Goal: Complete application form

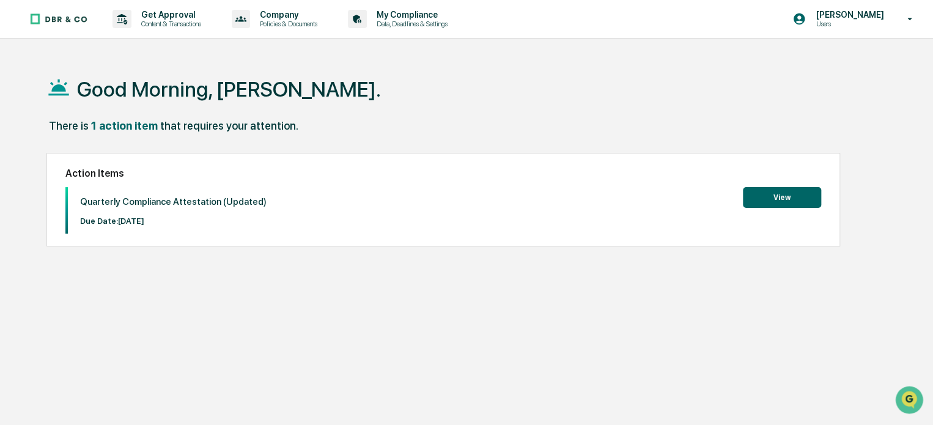
click at [777, 197] on button "View" at bounding box center [782, 197] width 78 height 21
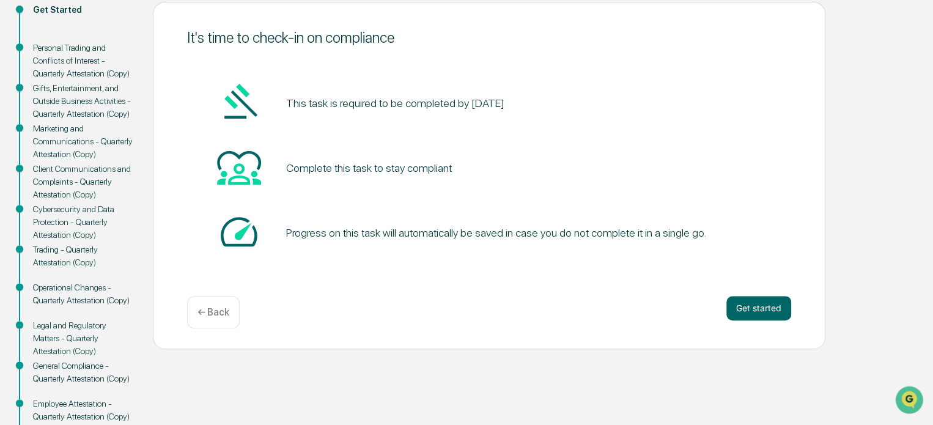
scroll to position [160, 0]
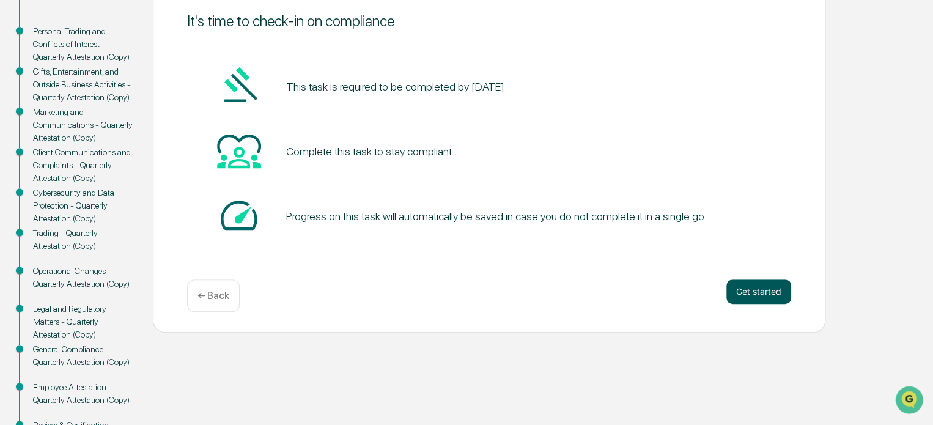
click at [770, 283] on button "Get started" at bounding box center [758, 291] width 65 height 24
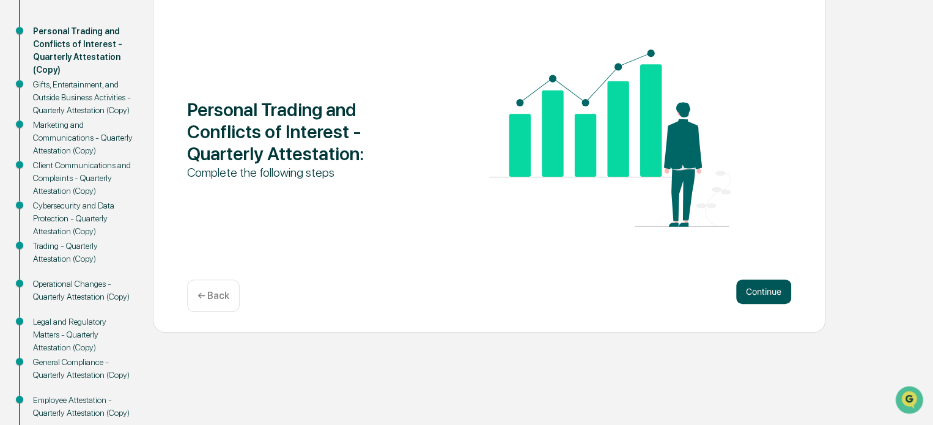
click at [765, 293] on button "Continue" at bounding box center [763, 291] width 55 height 24
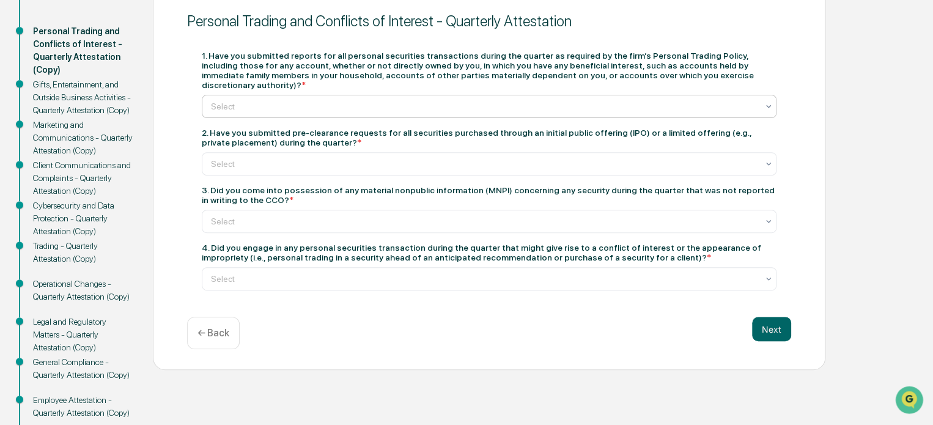
click at [347, 100] on div at bounding box center [484, 106] width 547 height 12
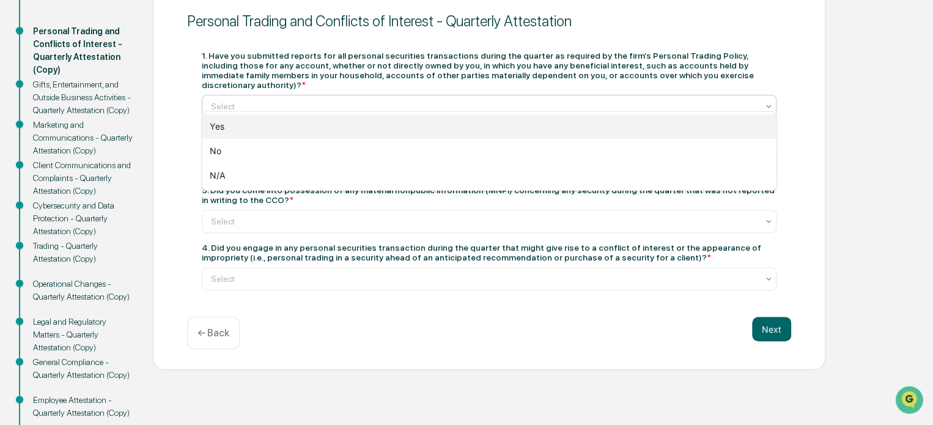
click at [348, 124] on div "Yes" at bounding box center [489, 126] width 574 height 24
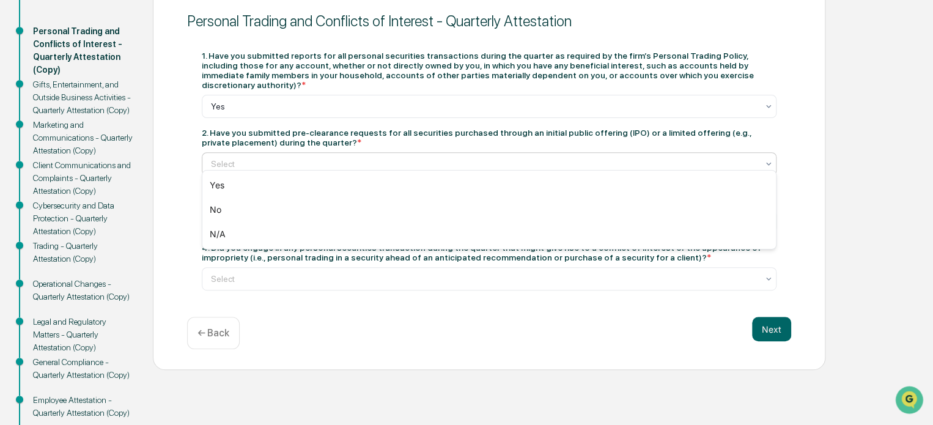
click at [345, 161] on div at bounding box center [484, 164] width 547 height 12
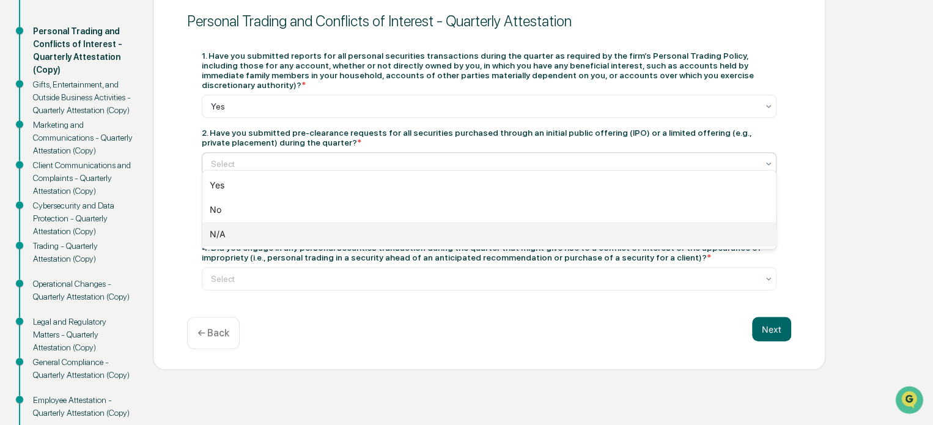
click at [335, 239] on div "N/A" at bounding box center [489, 234] width 574 height 24
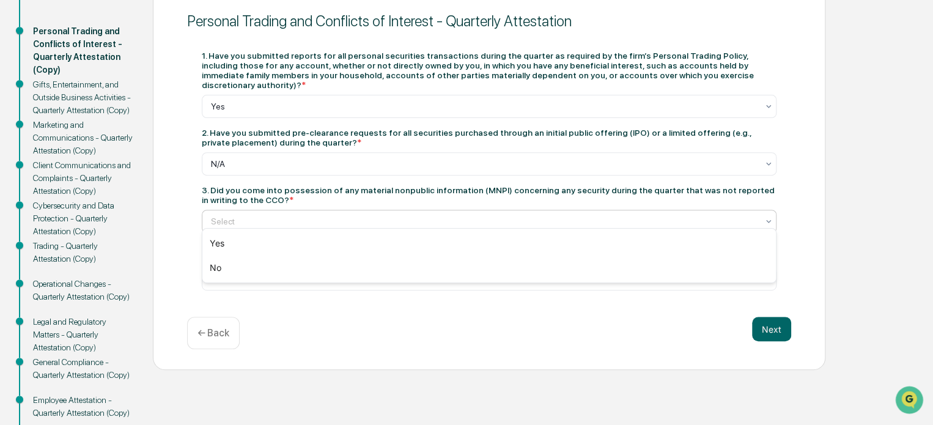
click at [594, 216] on div at bounding box center [484, 221] width 547 height 12
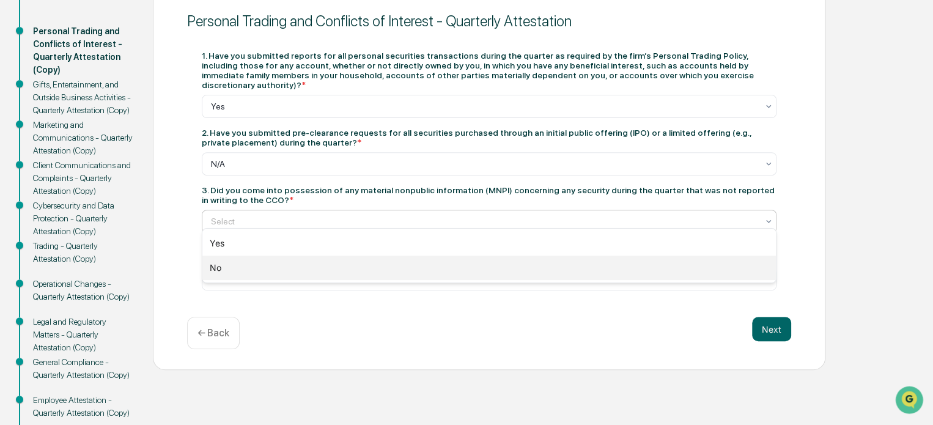
click at [503, 273] on div "No" at bounding box center [489, 268] width 574 height 24
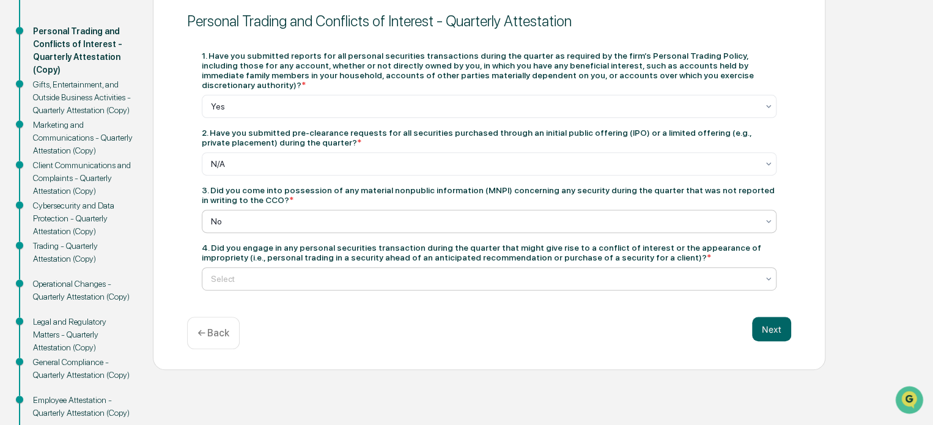
click at [407, 275] on div at bounding box center [484, 279] width 547 height 12
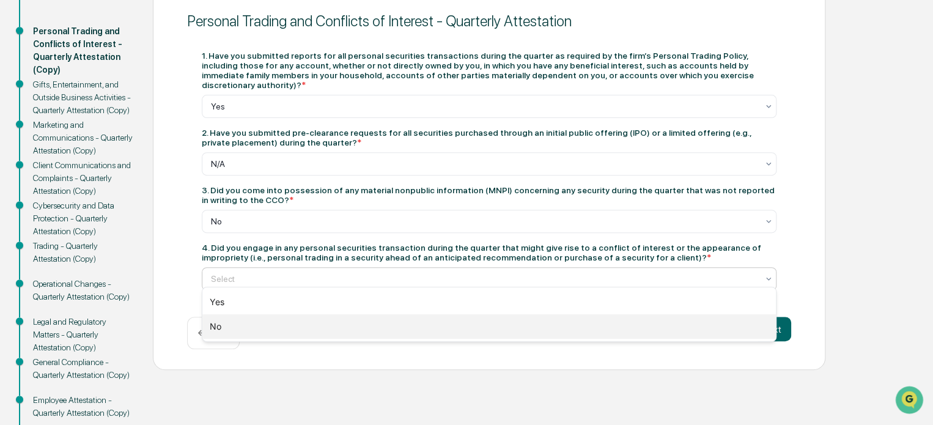
click at [391, 327] on div "No" at bounding box center [489, 326] width 574 height 24
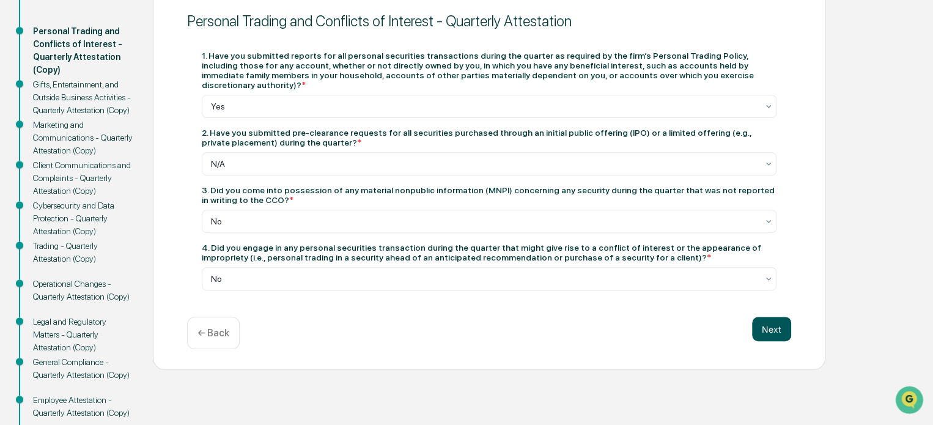
click at [771, 317] on button "Next" at bounding box center [771, 329] width 39 height 24
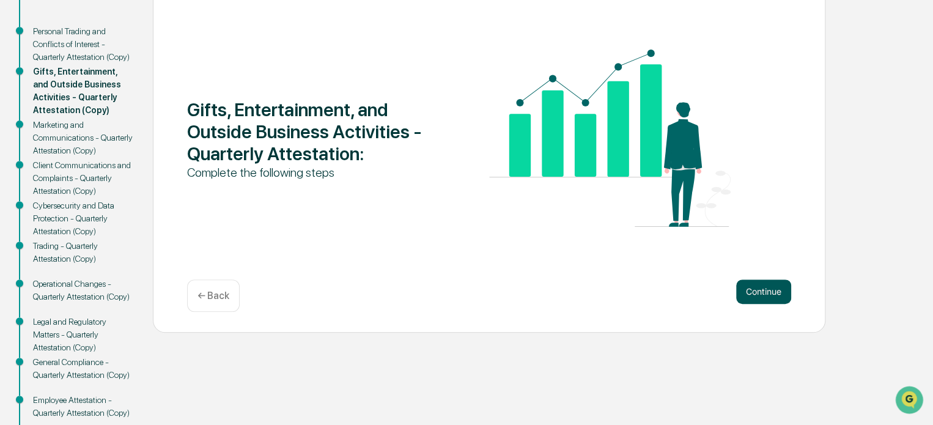
click at [769, 286] on button "Continue" at bounding box center [763, 291] width 55 height 24
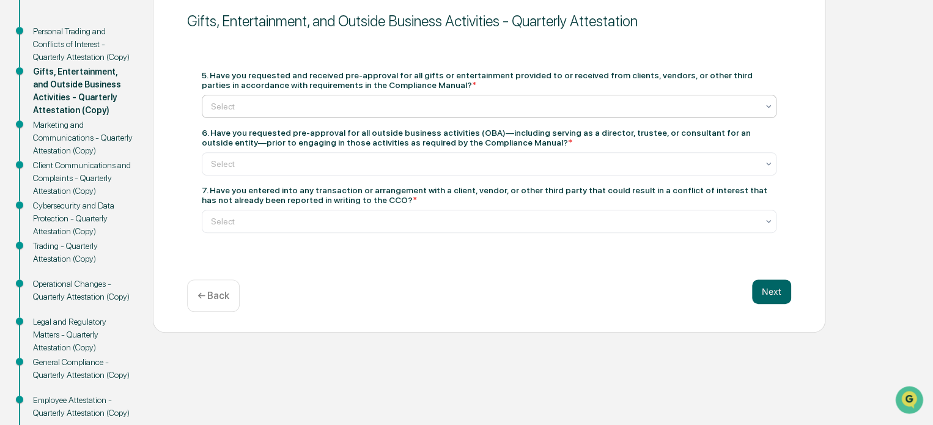
click at [342, 101] on div at bounding box center [484, 106] width 547 height 12
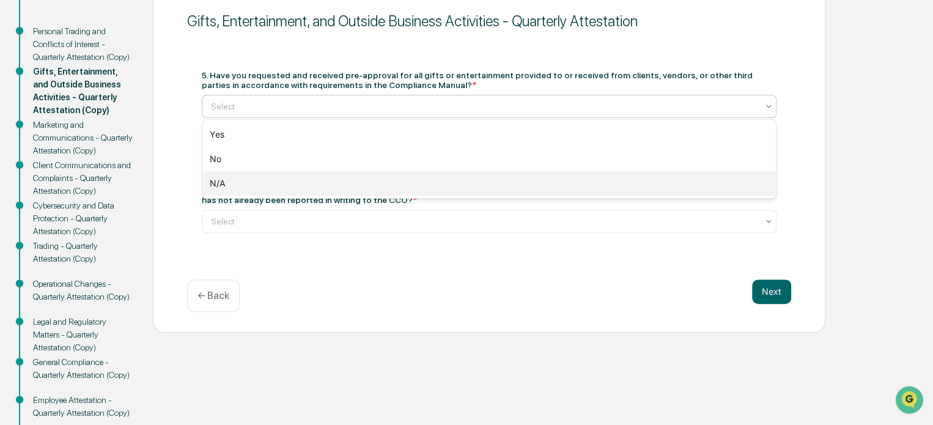
click at [340, 180] on div "N/A" at bounding box center [489, 183] width 574 height 24
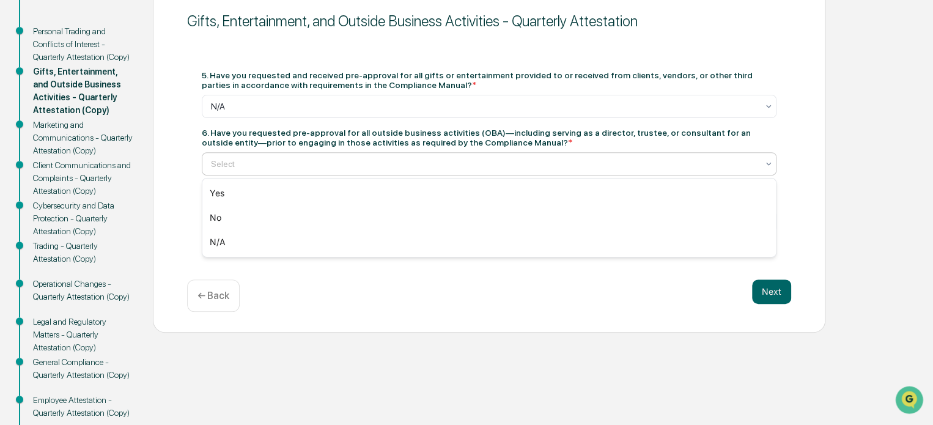
click at [352, 164] on div at bounding box center [484, 164] width 547 height 12
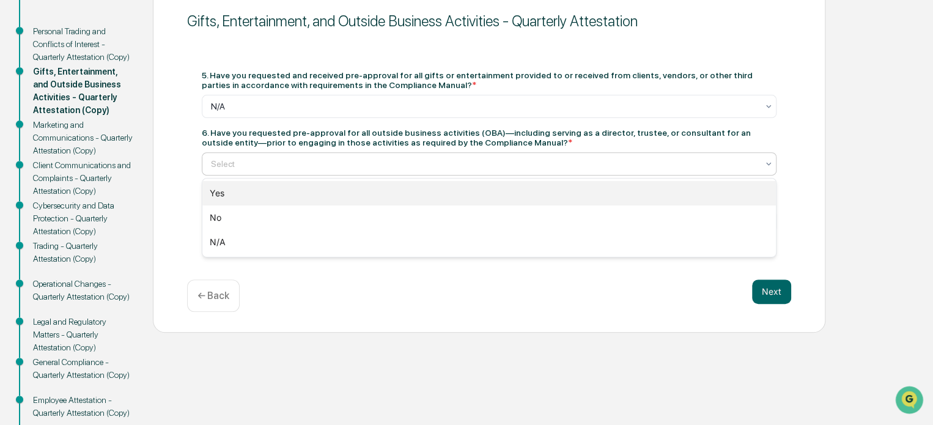
click at [336, 196] on div "Yes" at bounding box center [489, 193] width 574 height 24
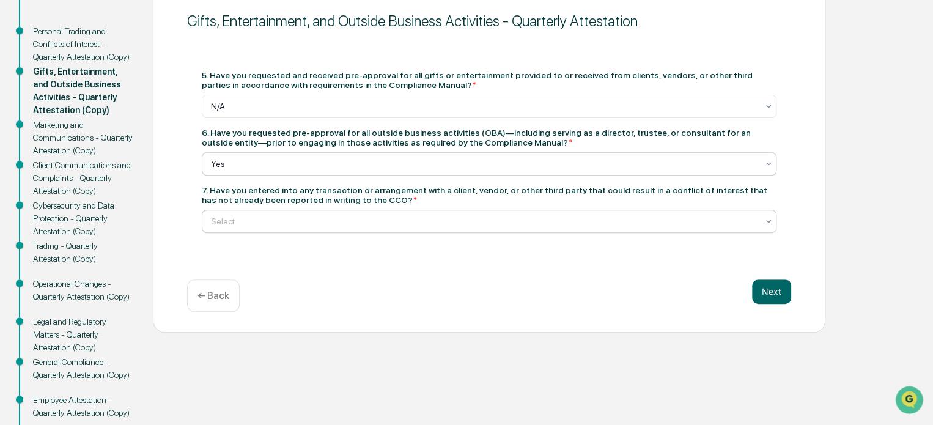
click at [342, 222] on div at bounding box center [484, 221] width 547 height 12
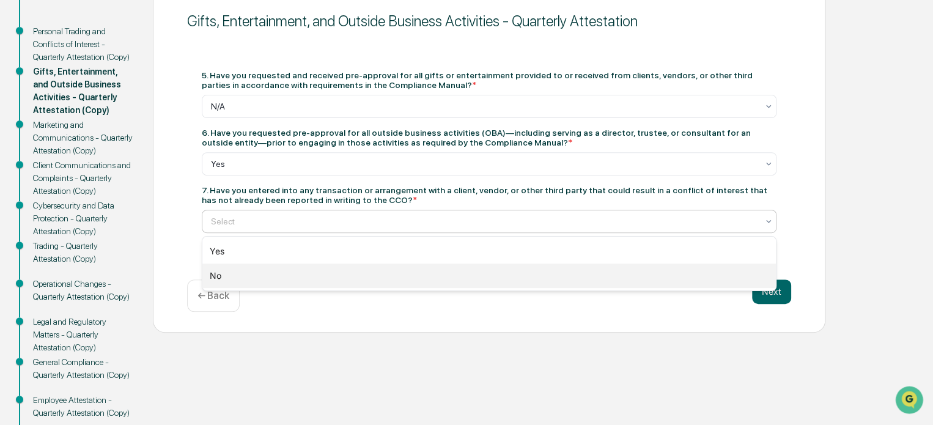
click at [362, 276] on div "No" at bounding box center [489, 276] width 574 height 24
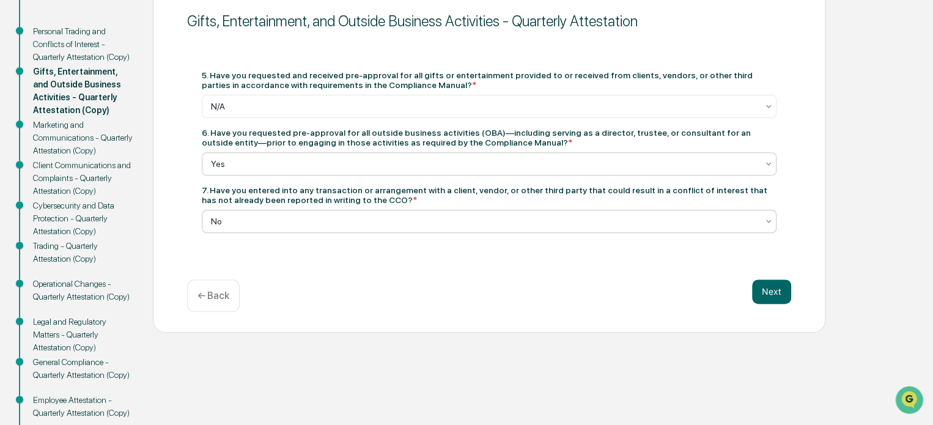
click at [333, 164] on div at bounding box center [484, 164] width 547 height 12
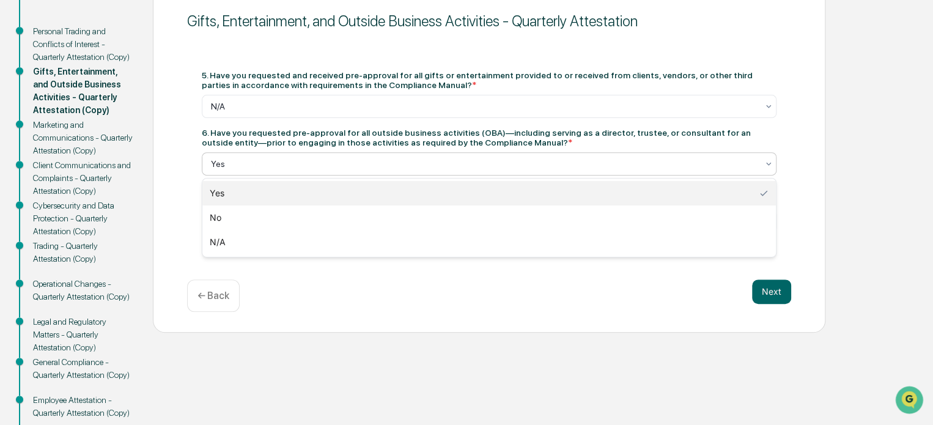
click at [333, 164] on div at bounding box center [484, 164] width 547 height 12
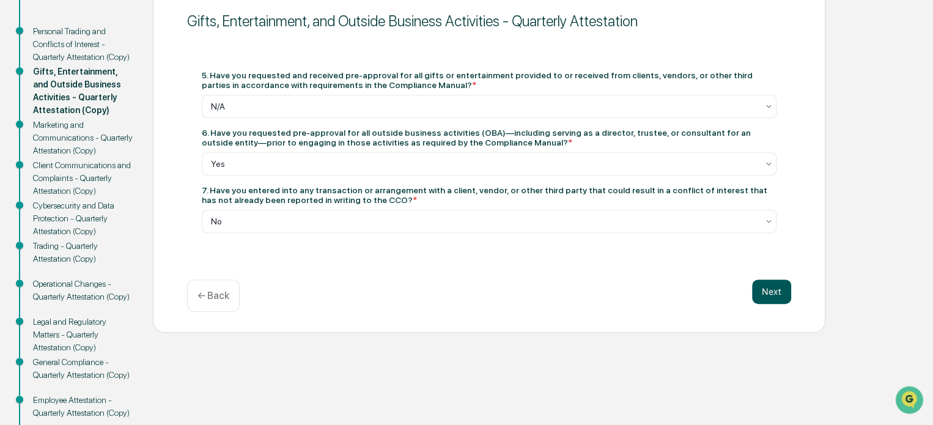
click at [776, 292] on button "Next" at bounding box center [771, 291] width 39 height 24
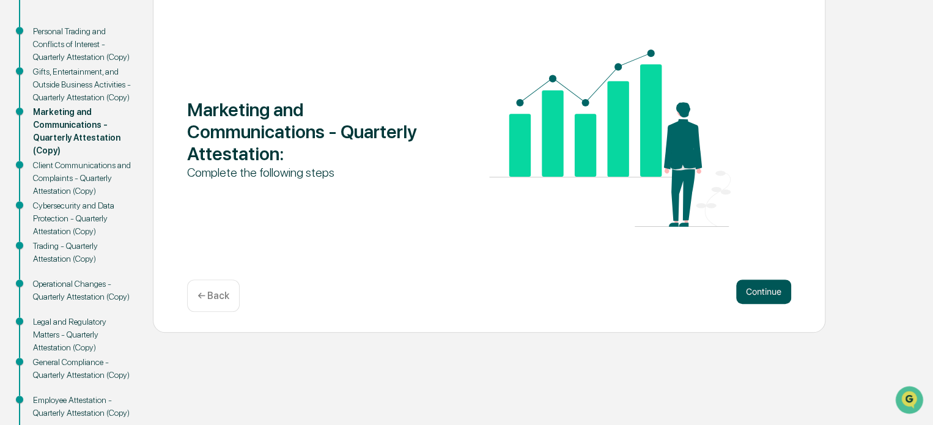
click at [772, 289] on button "Continue" at bounding box center [763, 291] width 55 height 24
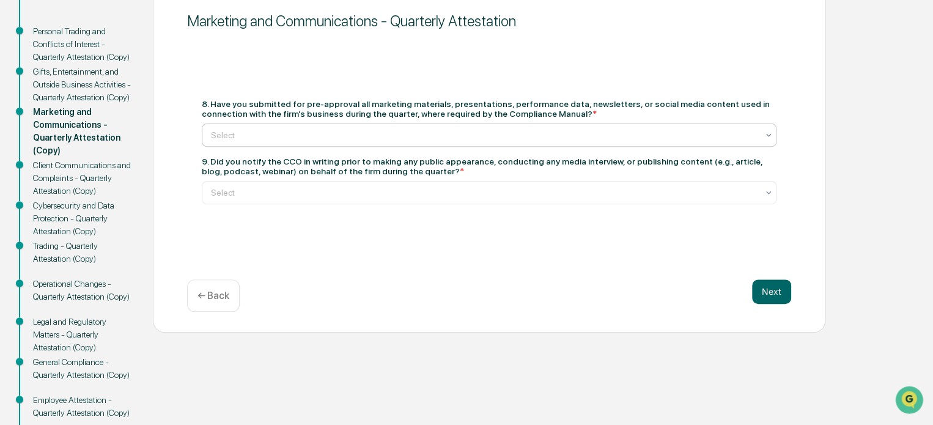
click at [355, 131] on div at bounding box center [484, 135] width 547 height 12
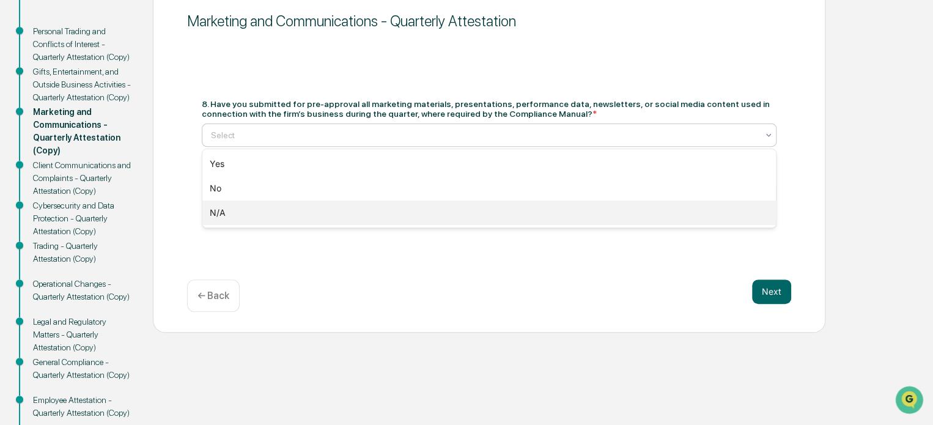
click at [309, 210] on div "N/A" at bounding box center [489, 213] width 574 height 24
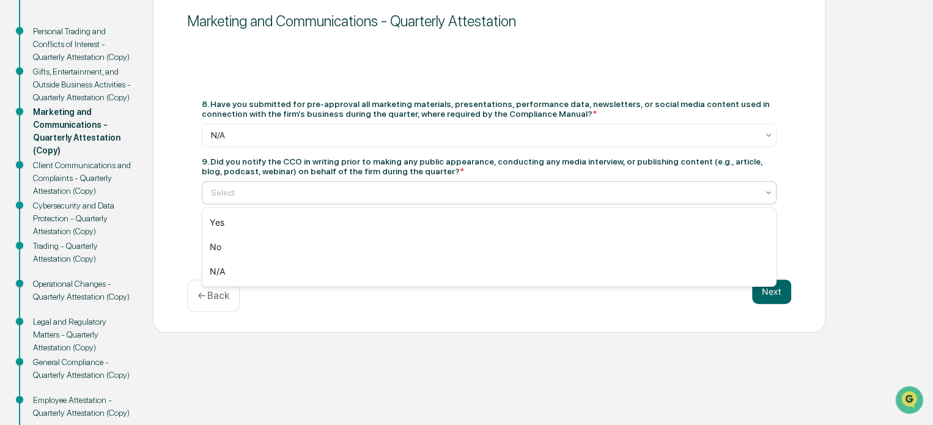
click at [308, 191] on div at bounding box center [484, 192] width 547 height 12
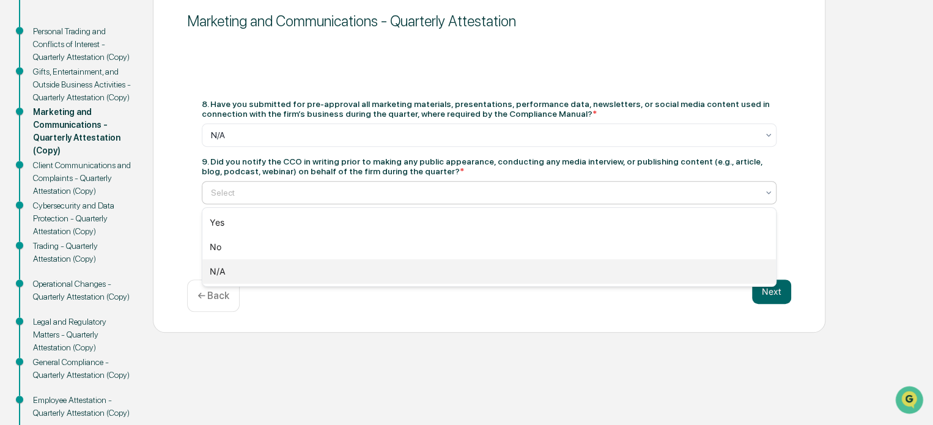
click at [269, 272] on div "N/A" at bounding box center [489, 271] width 574 height 24
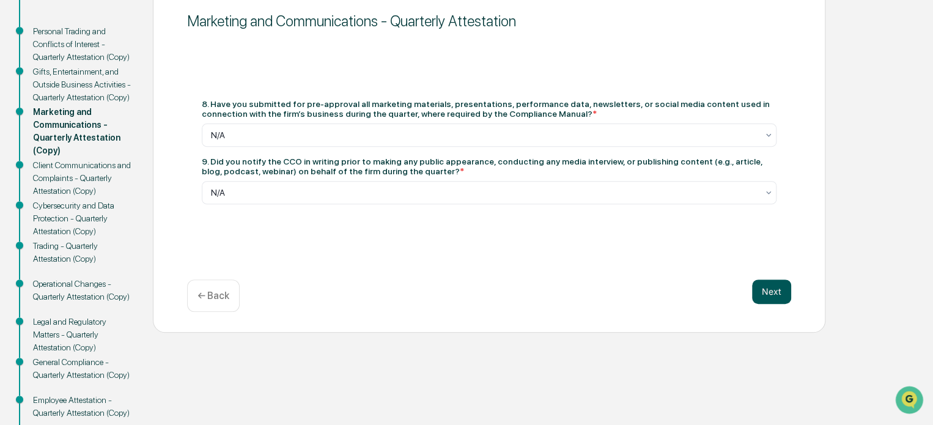
click at [773, 286] on button "Next" at bounding box center [771, 291] width 39 height 24
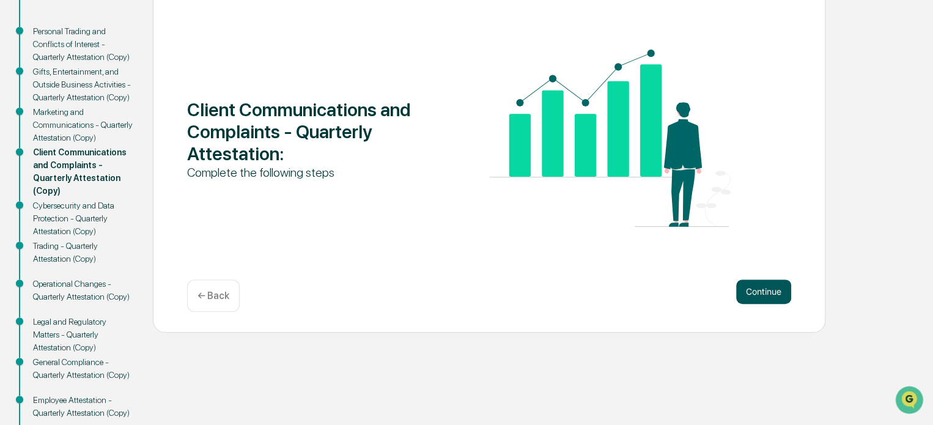
click at [768, 291] on button "Continue" at bounding box center [763, 291] width 55 height 24
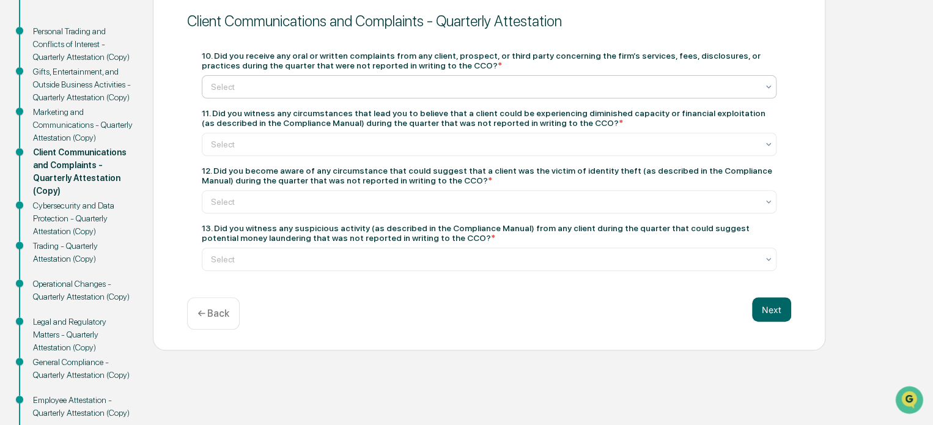
click at [320, 85] on div at bounding box center [484, 87] width 547 height 12
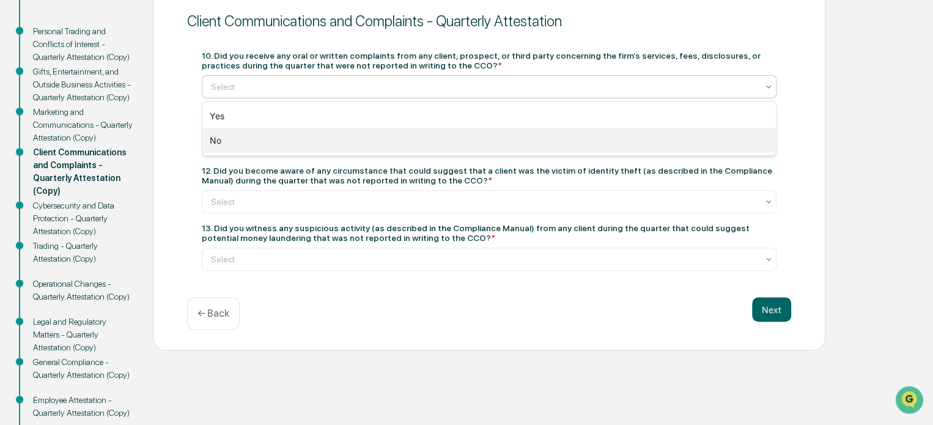
click at [284, 141] on div "No" at bounding box center [489, 140] width 574 height 24
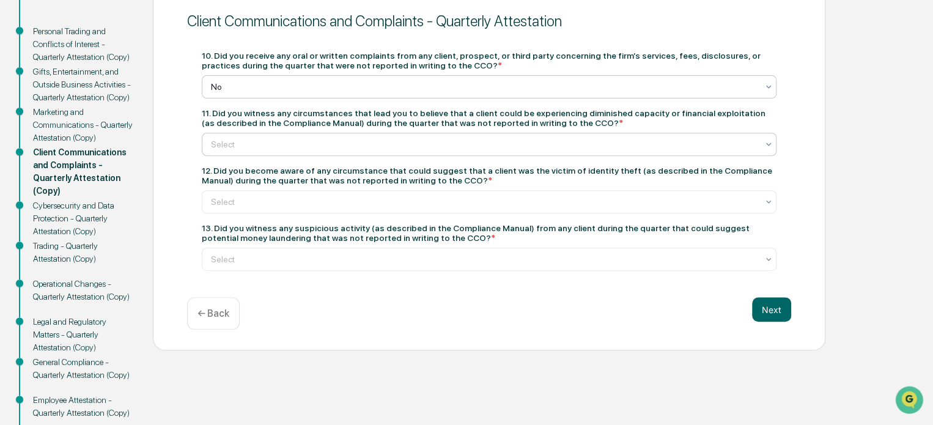
click at [302, 141] on div at bounding box center [484, 144] width 547 height 12
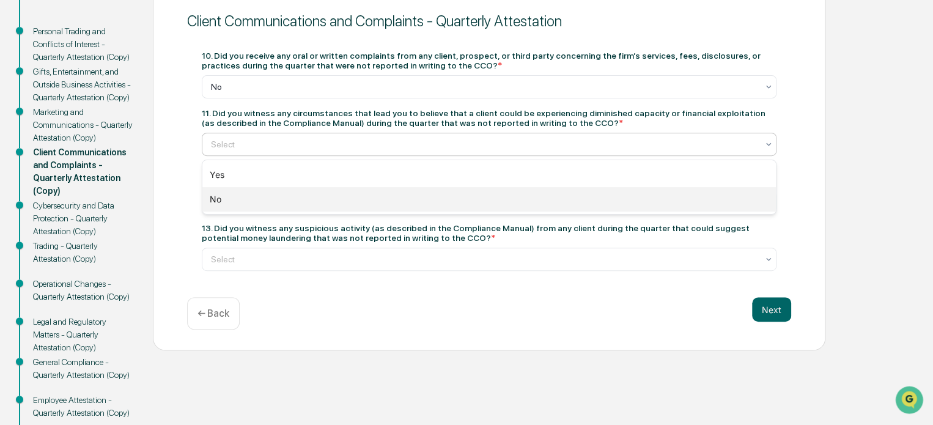
click at [276, 201] on div "No" at bounding box center [489, 199] width 574 height 24
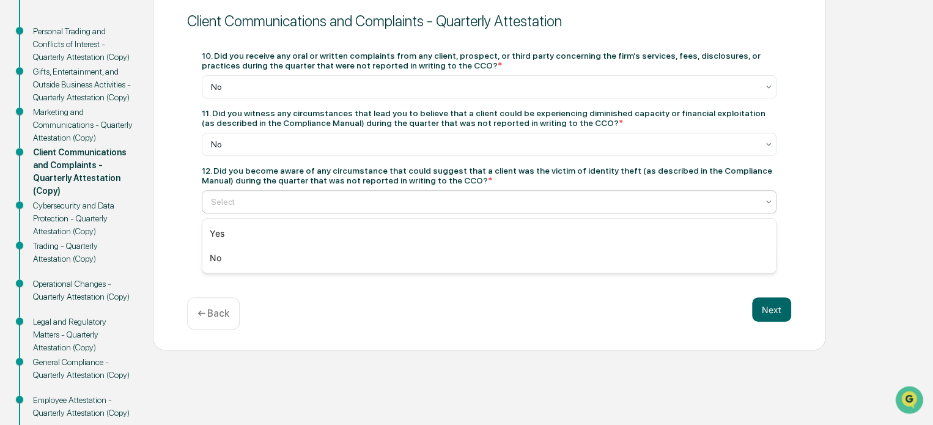
click at [276, 200] on div at bounding box center [484, 202] width 547 height 12
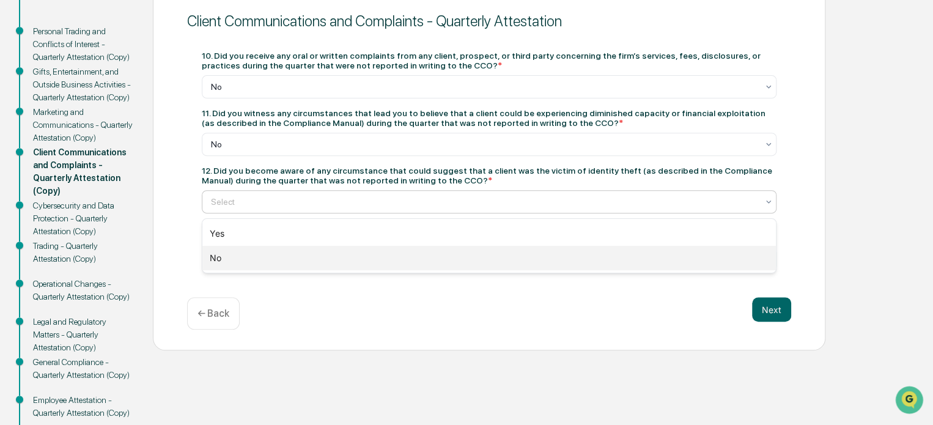
click at [256, 253] on div "No" at bounding box center [489, 258] width 574 height 24
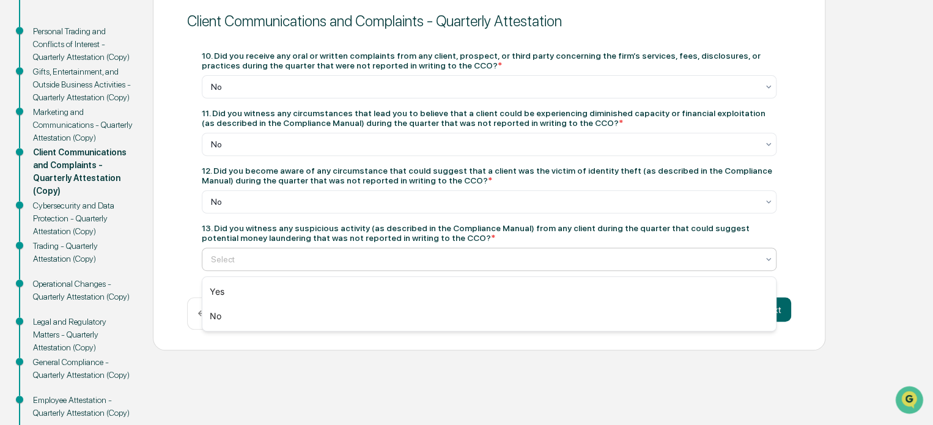
click at [256, 253] on div "Select" at bounding box center [489, 259] width 575 height 23
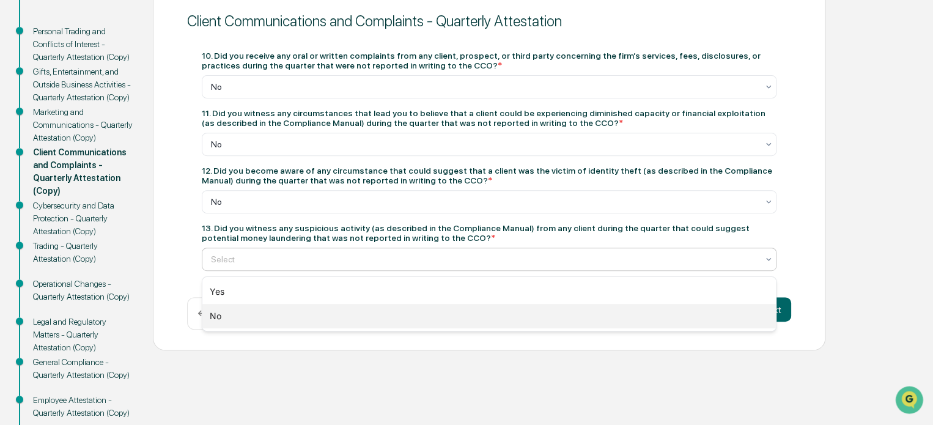
click at [243, 313] on div "No" at bounding box center [489, 316] width 574 height 24
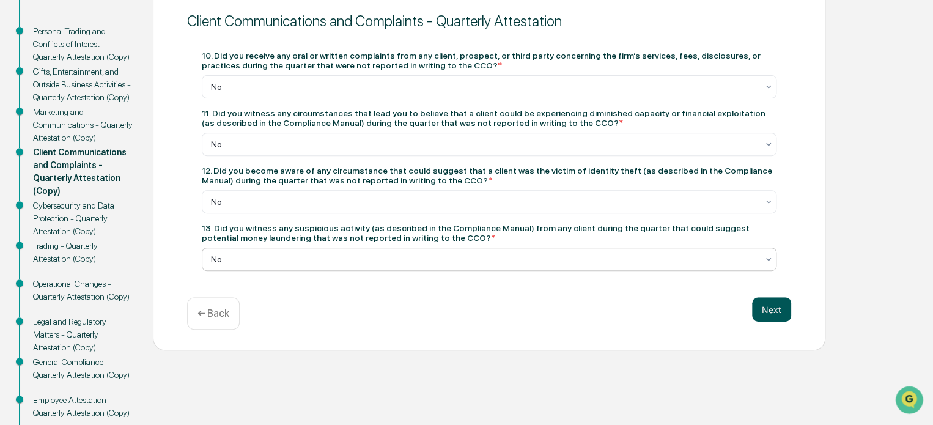
click at [772, 312] on button "Next" at bounding box center [771, 309] width 39 height 24
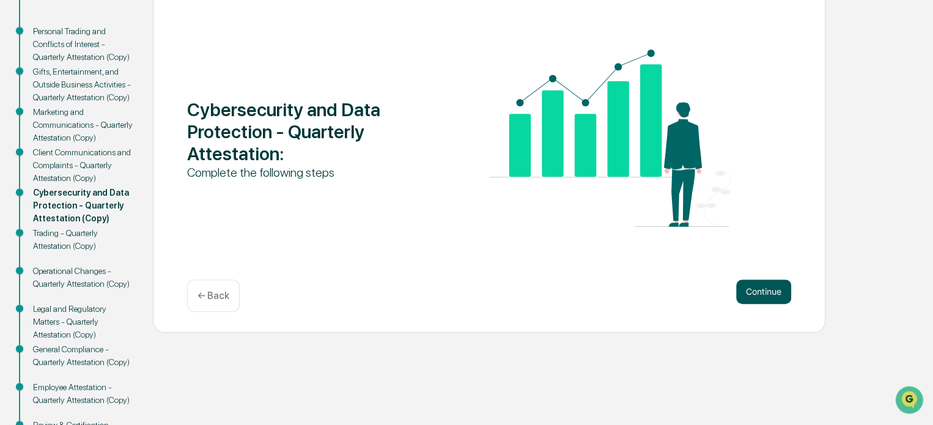
click at [761, 297] on button "Continue" at bounding box center [763, 291] width 55 height 24
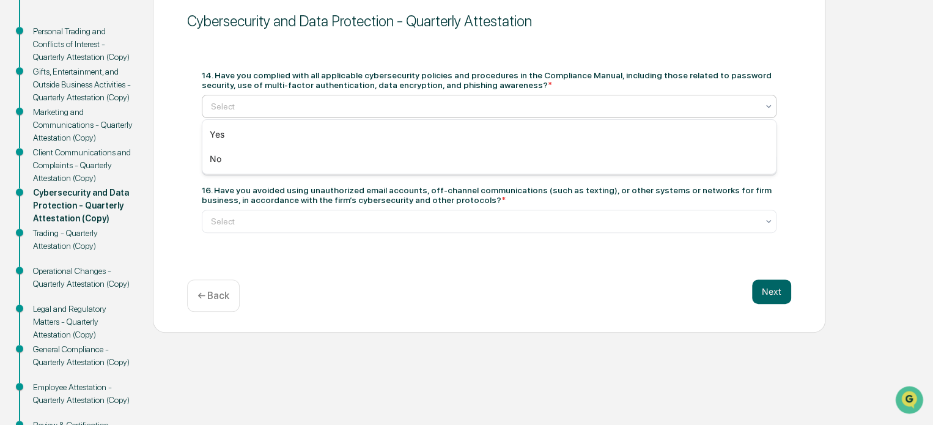
click at [303, 98] on div "Select" at bounding box center [484, 106] width 559 height 17
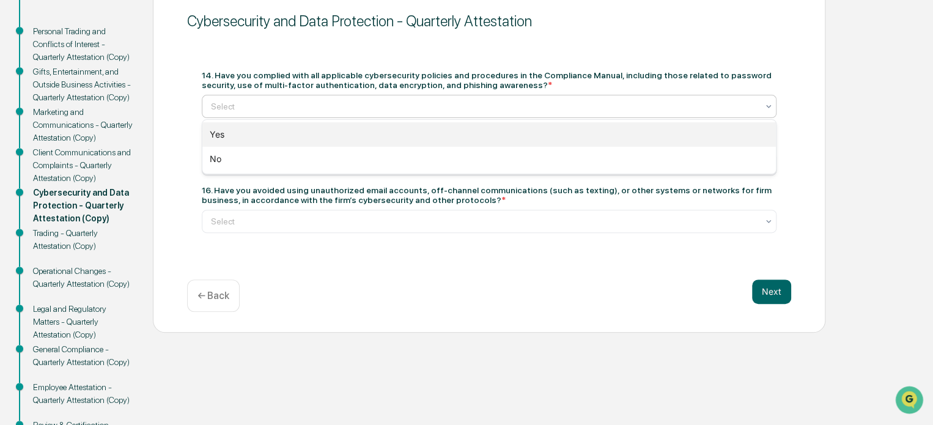
click at [293, 126] on div "Yes" at bounding box center [489, 134] width 574 height 24
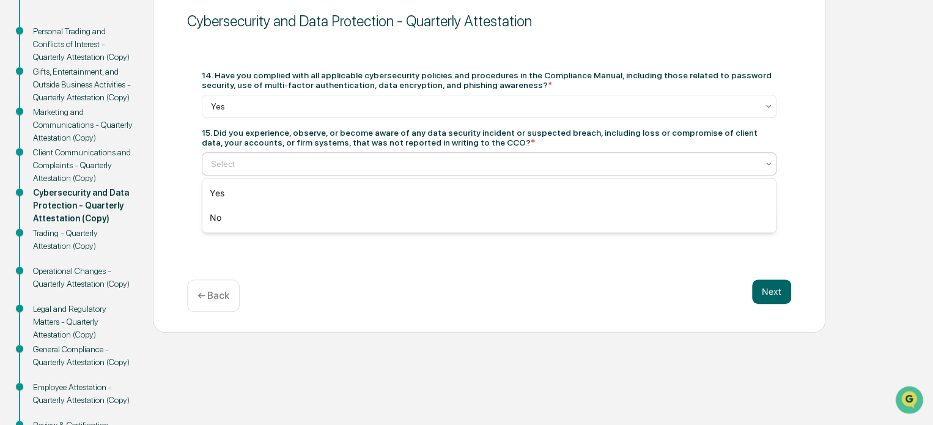
click at [287, 166] on div at bounding box center [484, 164] width 547 height 12
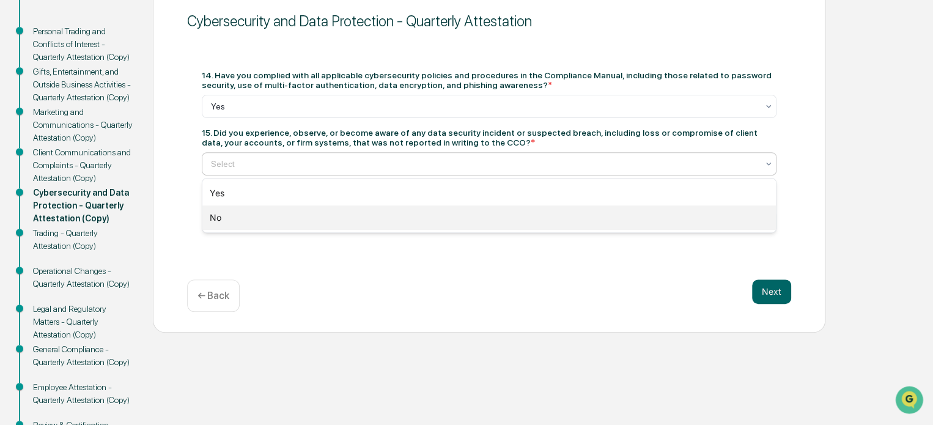
click at [267, 219] on div "No" at bounding box center [489, 217] width 574 height 24
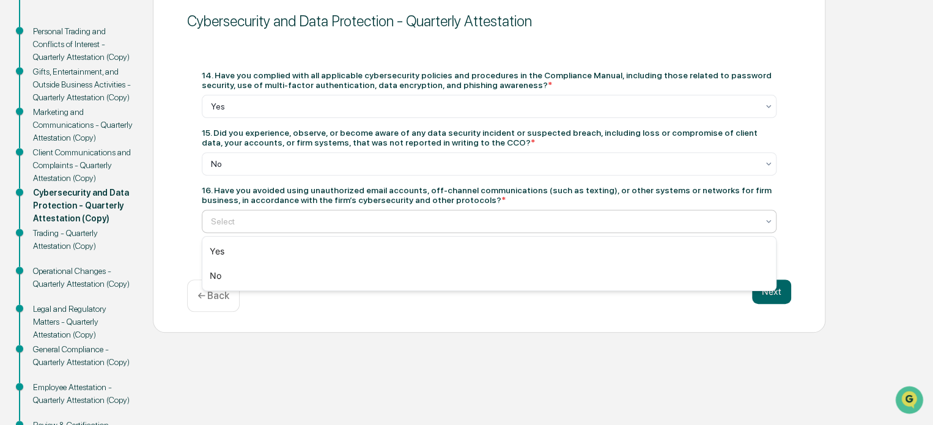
click at [267, 222] on div at bounding box center [484, 221] width 547 height 12
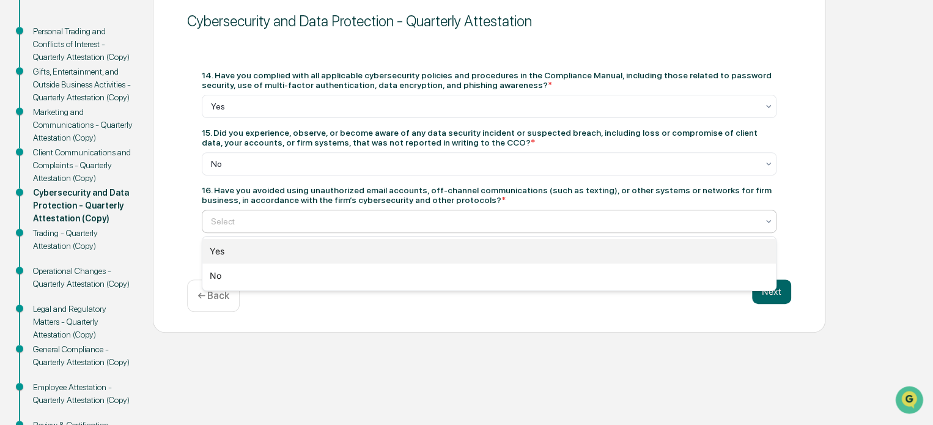
click at [264, 250] on div "Yes" at bounding box center [489, 251] width 574 height 24
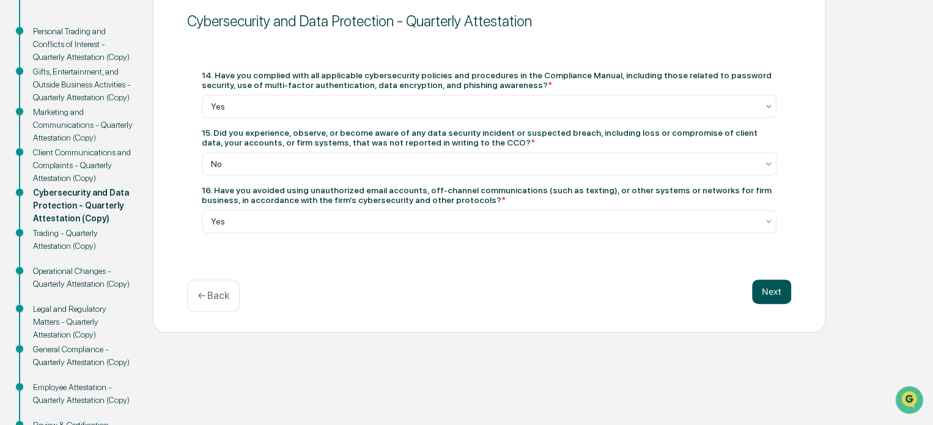
click at [766, 287] on button "Next" at bounding box center [771, 291] width 39 height 24
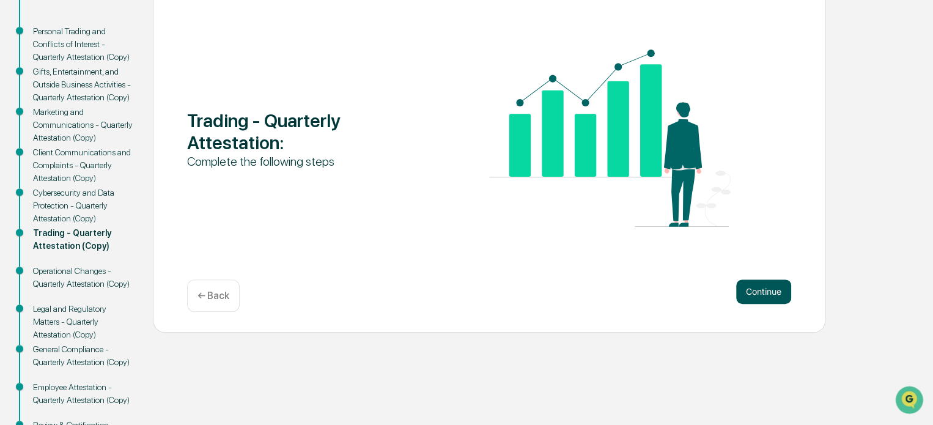
click at [765, 297] on button "Continue" at bounding box center [763, 291] width 55 height 24
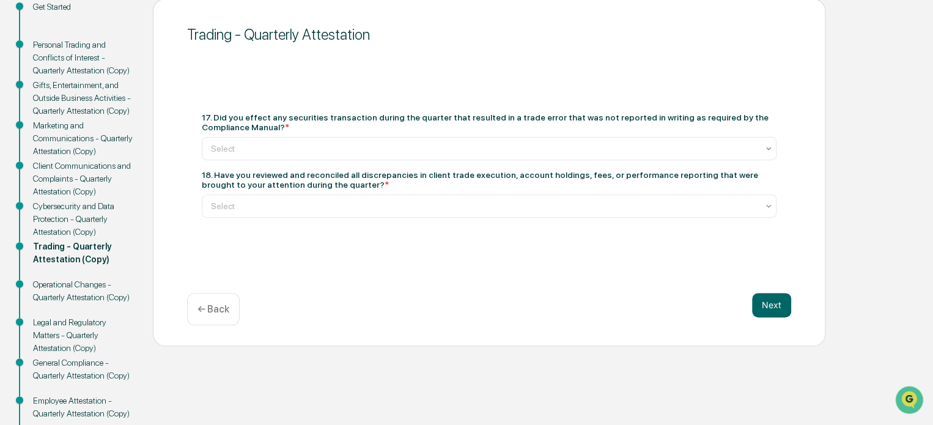
scroll to position [146, 0]
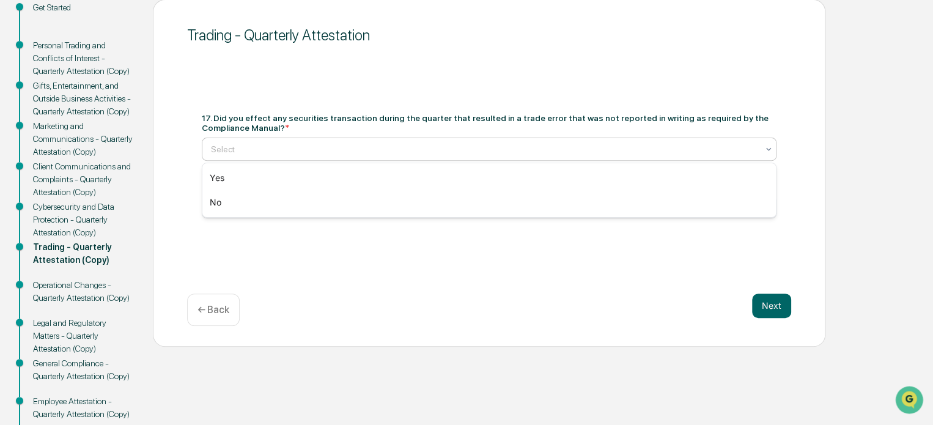
click at [337, 143] on div at bounding box center [484, 149] width 547 height 12
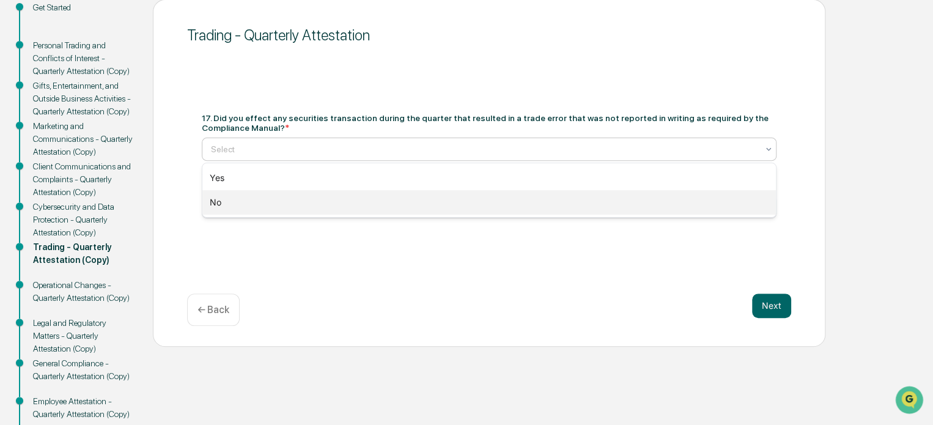
click at [315, 199] on div "No" at bounding box center [489, 202] width 574 height 24
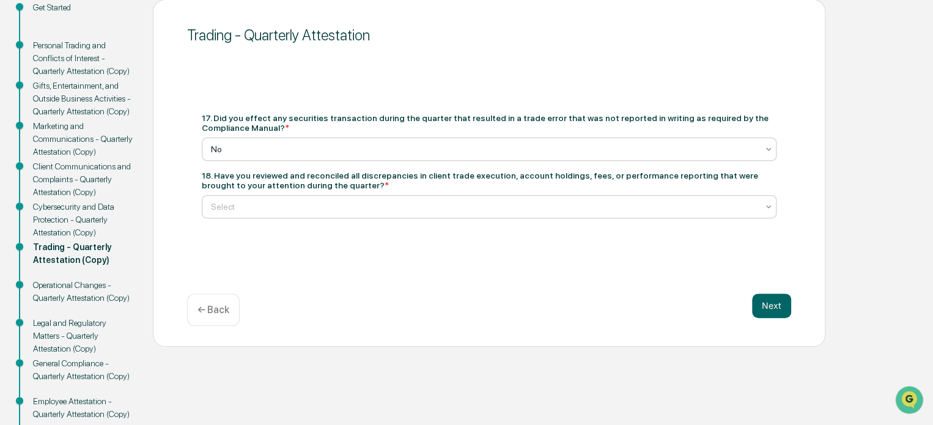
click at [312, 207] on div at bounding box center [484, 207] width 547 height 12
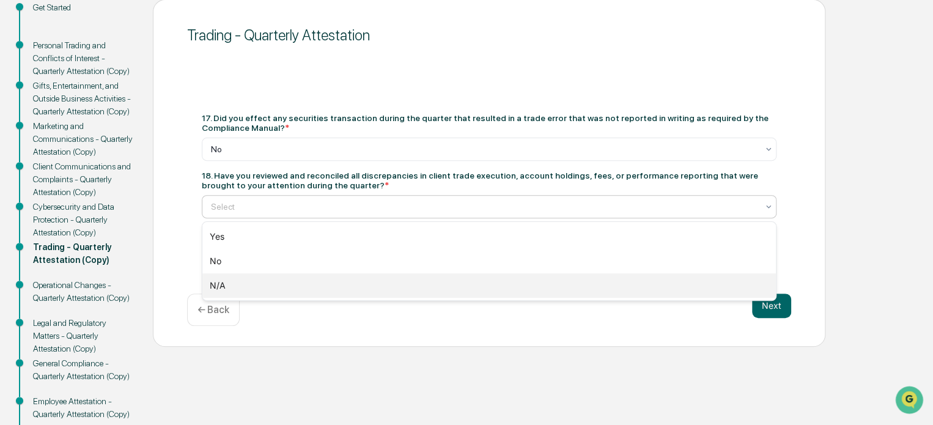
click at [317, 281] on div "N/A" at bounding box center [489, 285] width 574 height 24
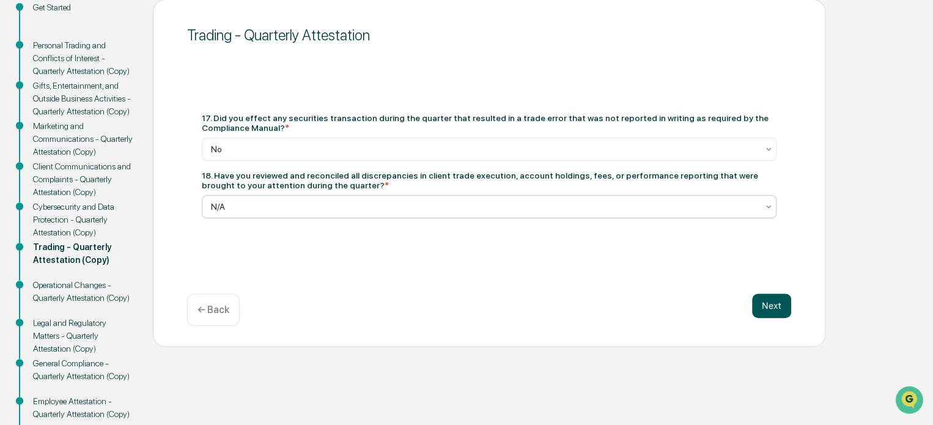
click at [768, 308] on button "Next" at bounding box center [771, 305] width 39 height 24
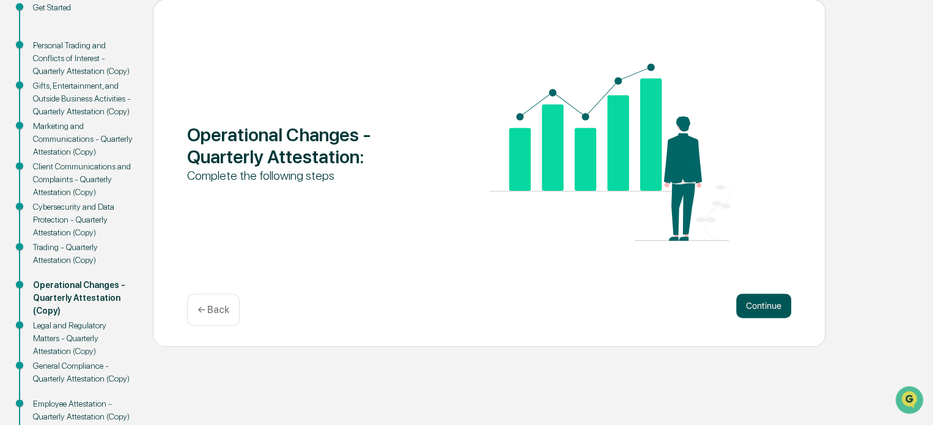
click at [772, 300] on button "Continue" at bounding box center [763, 305] width 55 height 24
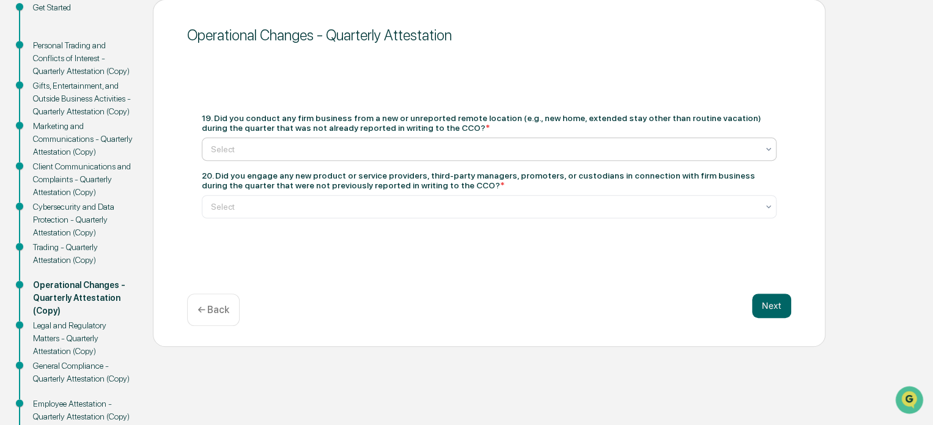
click at [403, 145] on div at bounding box center [484, 149] width 547 height 12
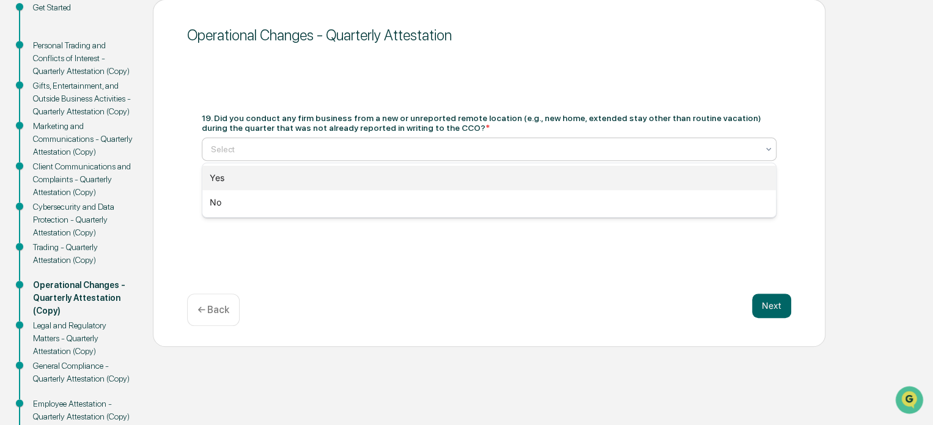
drag, startPoint x: 385, startPoint y: 210, endPoint x: 383, endPoint y: 167, distance: 43.5
click at [383, 167] on div "Yes No" at bounding box center [489, 190] width 574 height 54
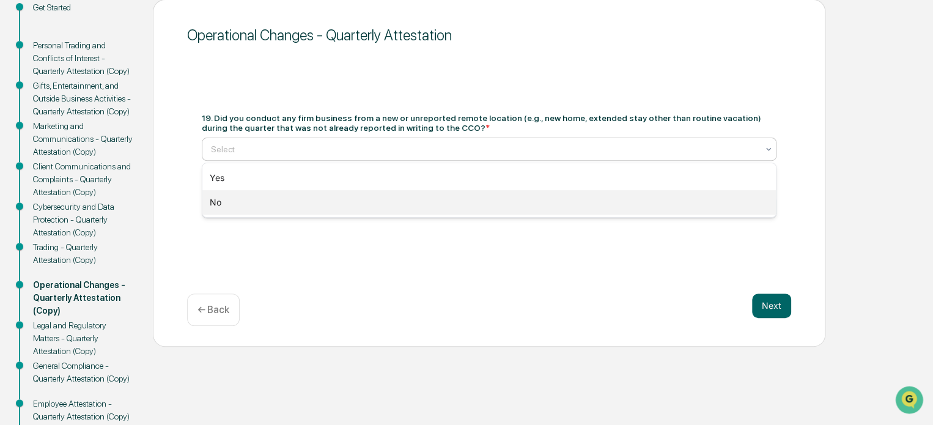
click at [368, 200] on div "No" at bounding box center [489, 202] width 574 height 24
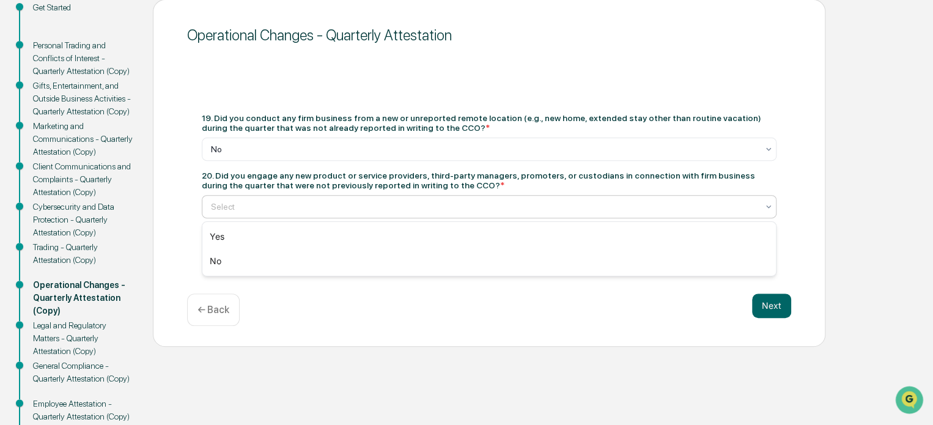
click at [368, 199] on div "Select" at bounding box center [484, 206] width 559 height 17
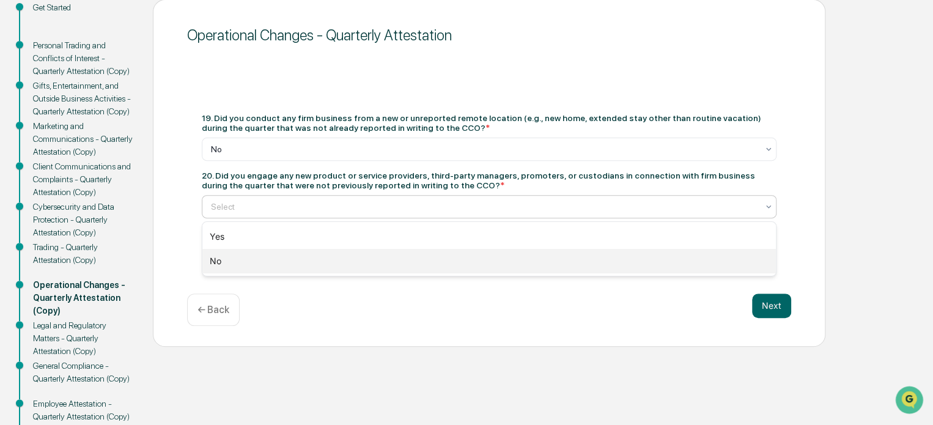
click at [359, 261] on div "No" at bounding box center [489, 261] width 574 height 24
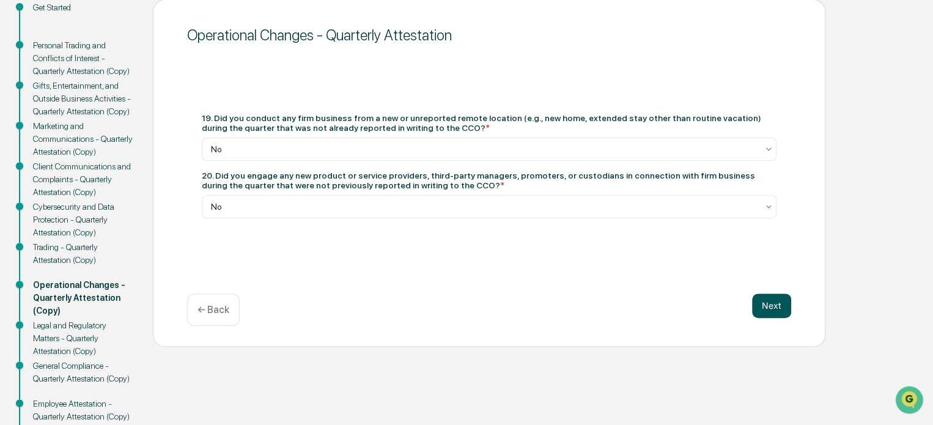
click at [781, 300] on button "Next" at bounding box center [771, 305] width 39 height 24
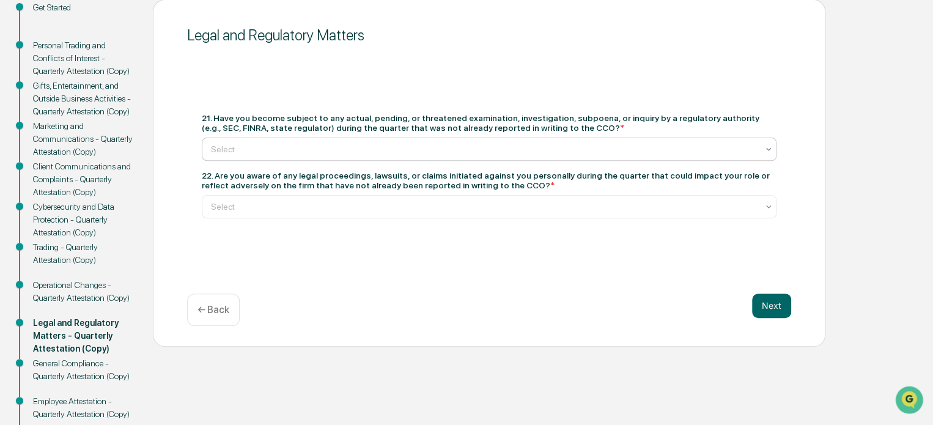
click at [424, 150] on div at bounding box center [484, 149] width 547 height 12
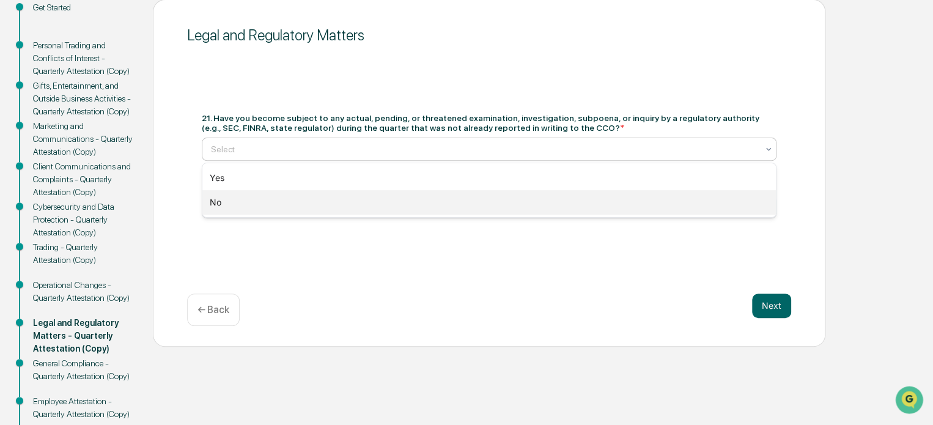
click at [378, 204] on div "No" at bounding box center [489, 202] width 574 height 24
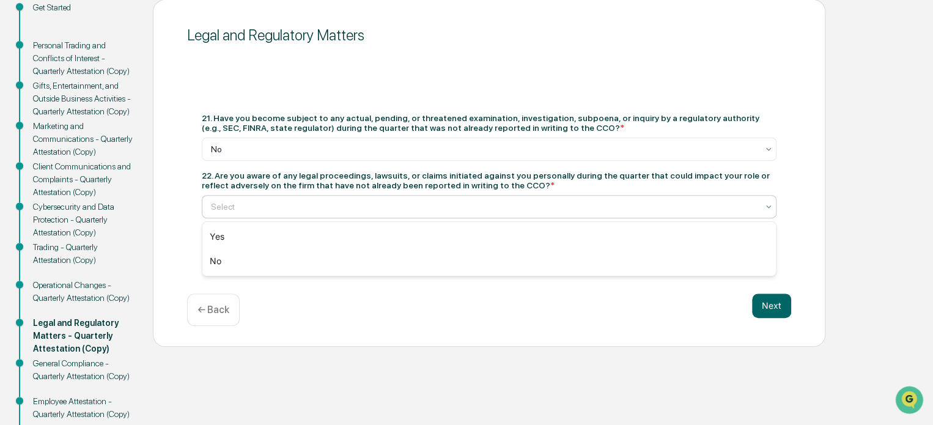
click at [378, 204] on div at bounding box center [484, 207] width 547 height 12
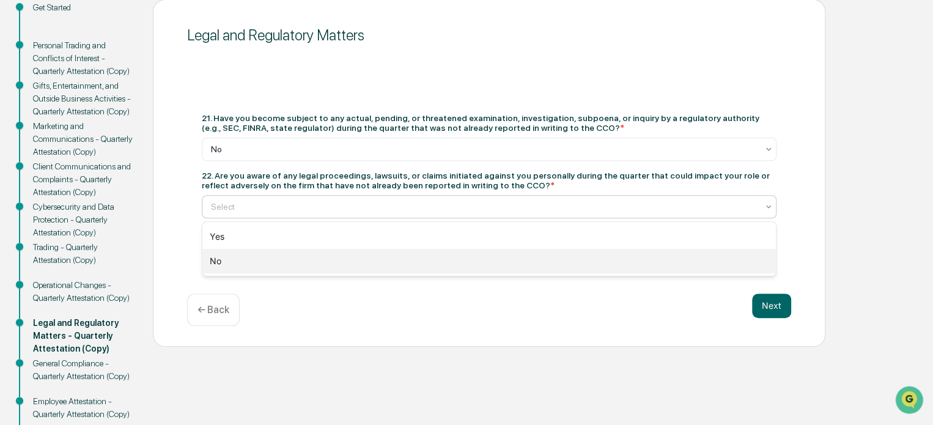
click at [342, 264] on div "No" at bounding box center [489, 261] width 574 height 24
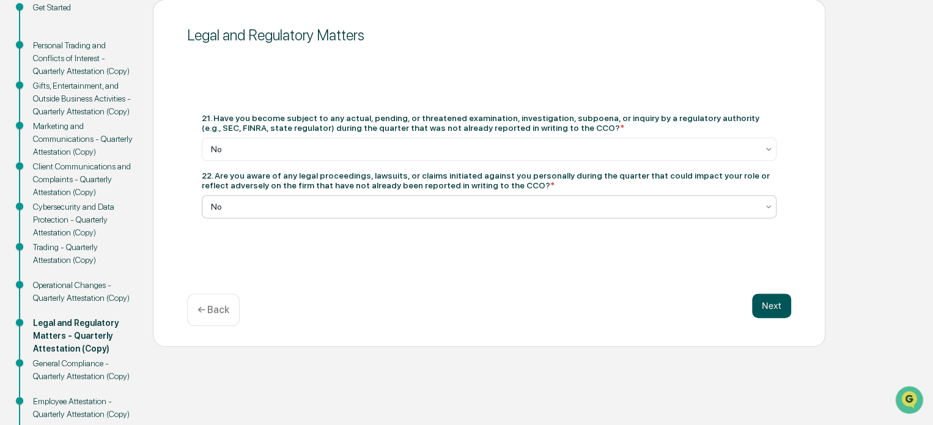
click at [770, 295] on button "Next" at bounding box center [771, 305] width 39 height 24
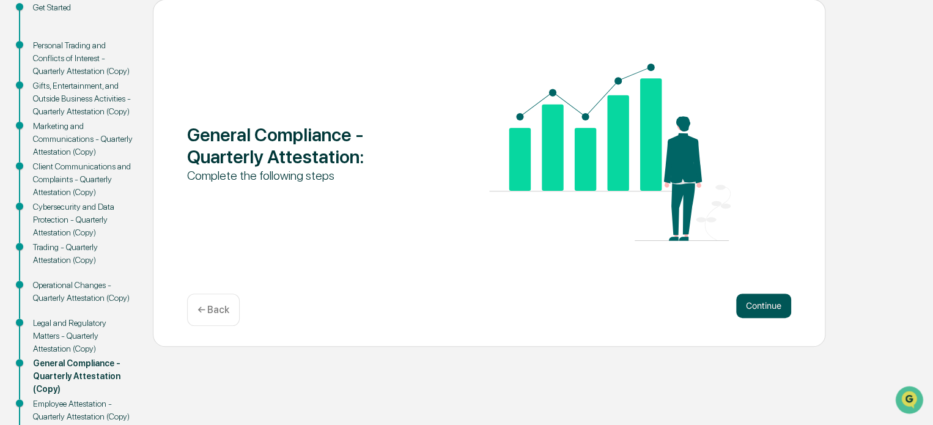
click at [774, 305] on button "Continue" at bounding box center [763, 305] width 55 height 24
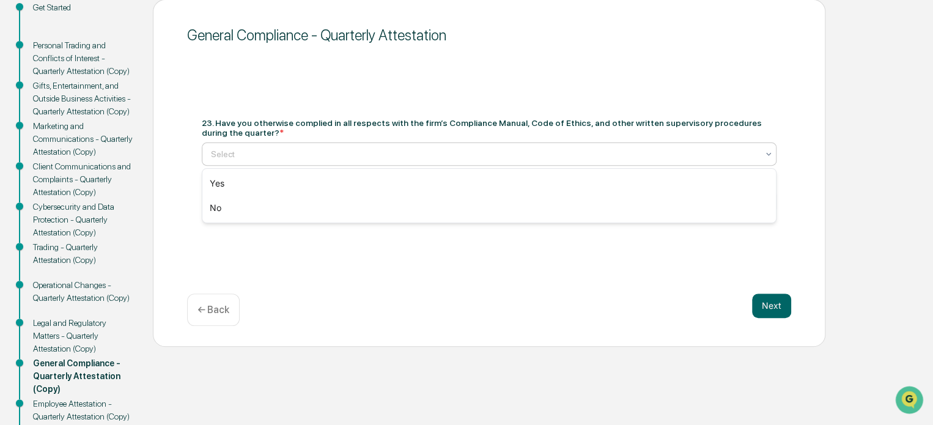
click at [352, 148] on div at bounding box center [484, 154] width 547 height 12
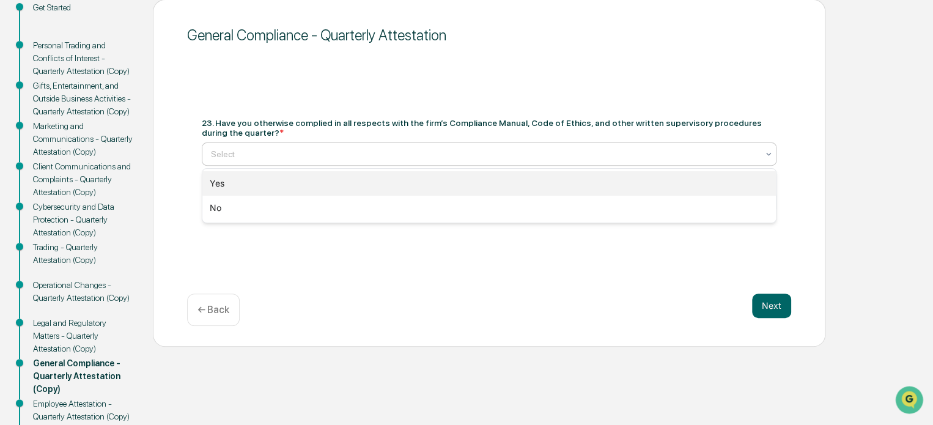
click at [338, 175] on div "Yes" at bounding box center [489, 183] width 574 height 24
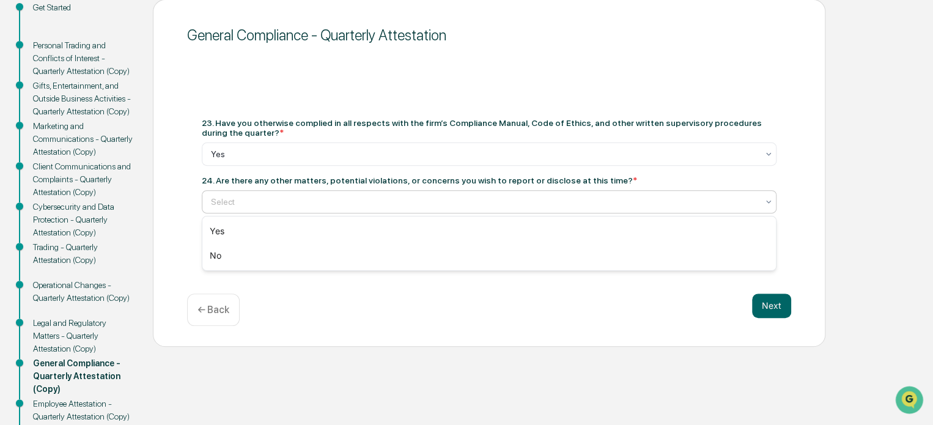
click at [326, 207] on div at bounding box center [484, 202] width 547 height 12
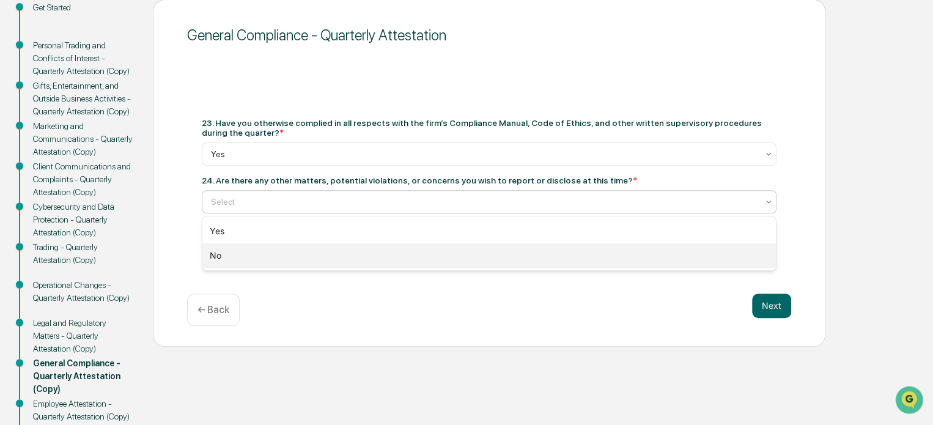
click at [305, 253] on div "No" at bounding box center [489, 255] width 574 height 24
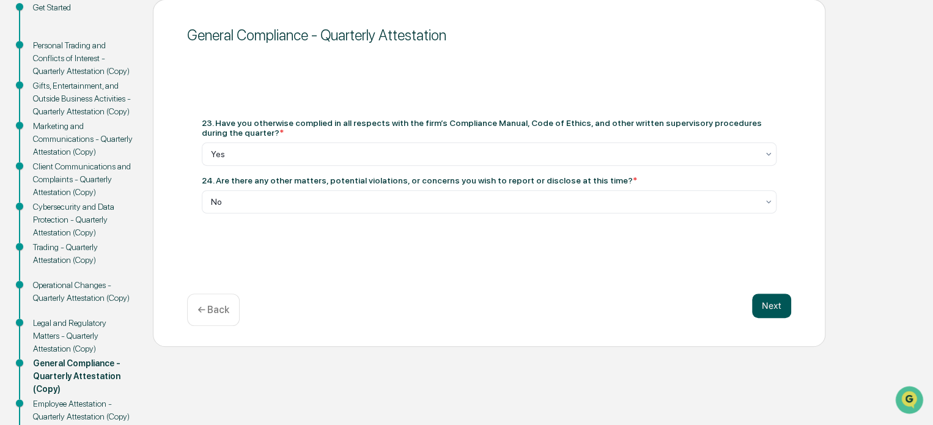
click at [773, 301] on button "Next" at bounding box center [771, 305] width 39 height 24
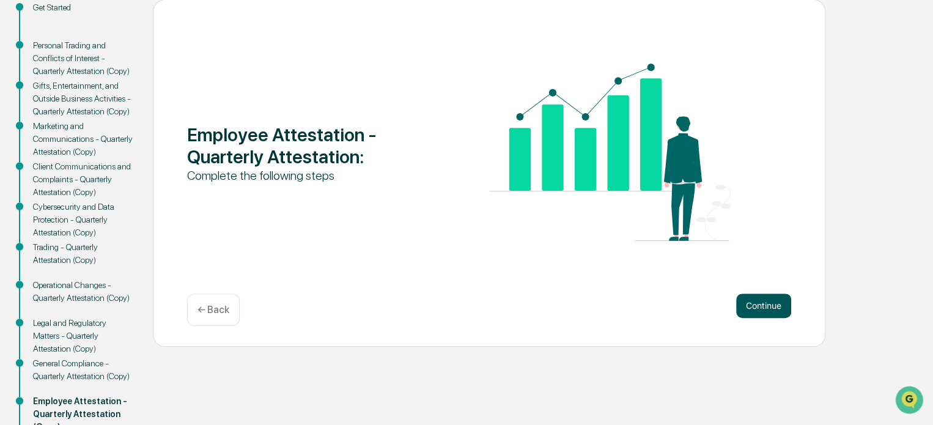
click at [770, 301] on button "Continue" at bounding box center [763, 305] width 55 height 24
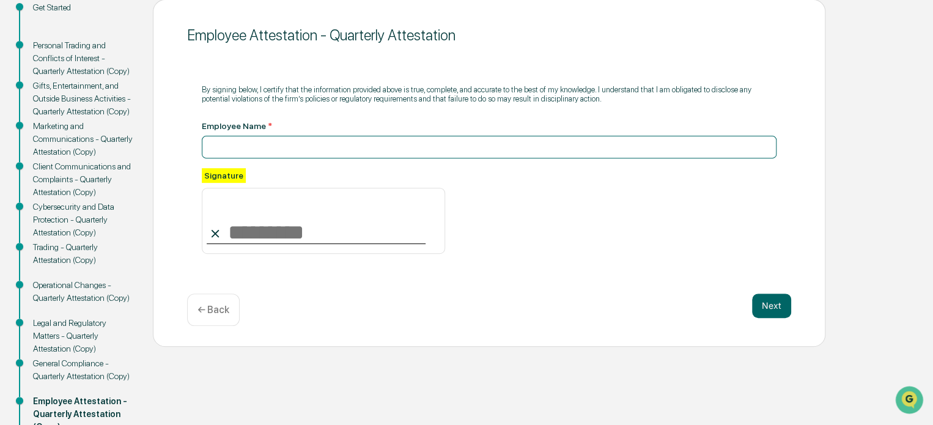
click at [276, 144] on input at bounding box center [489, 147] width 575 height 23
type input "**********"
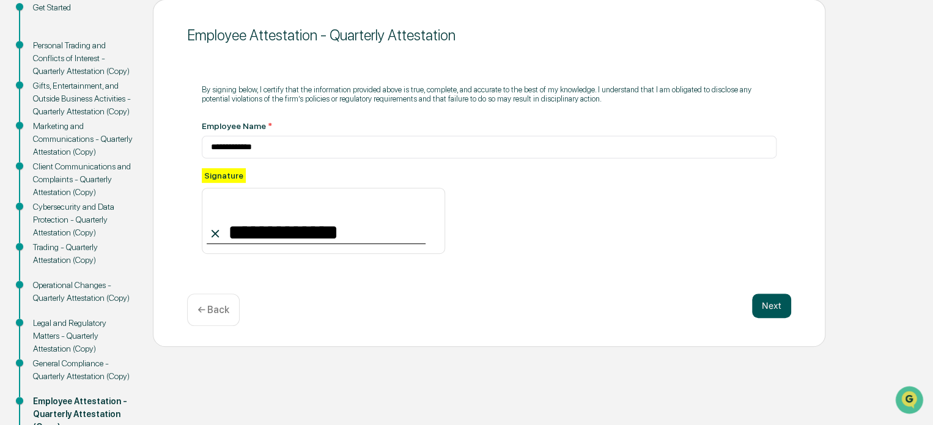
type input "**********"
click at [770, 303] on button "Next" at bounding box center [771, 305] width 39 height 24
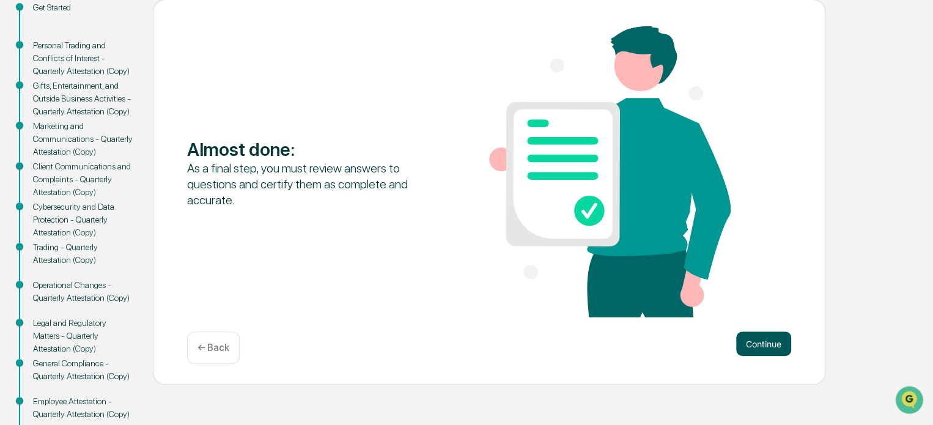
click at [763, 339] on button "Continue" at bounding box center [763, 343] width 55 height 24
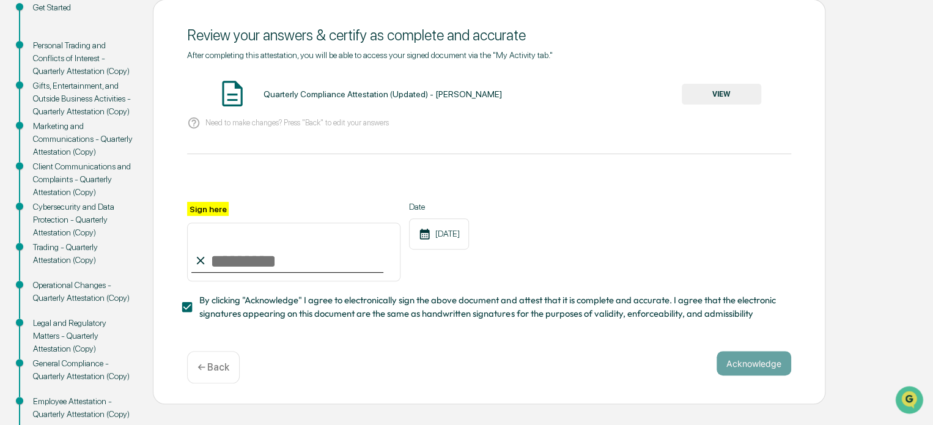
click at [726, 97] on button "VIEW" at bounding box center [721, 94] width 79 height 21
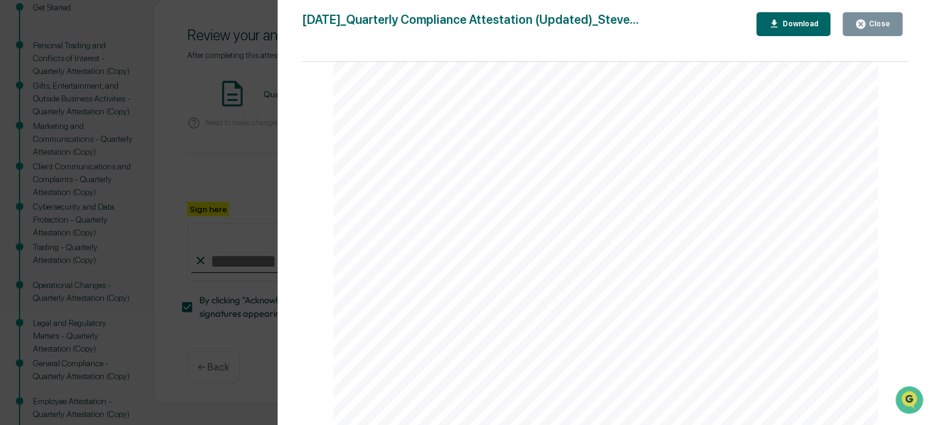
scroll to position [2871, 0]
click at [886, 28] on div "Close" at bounding box center [878, 24] width 24 height 9
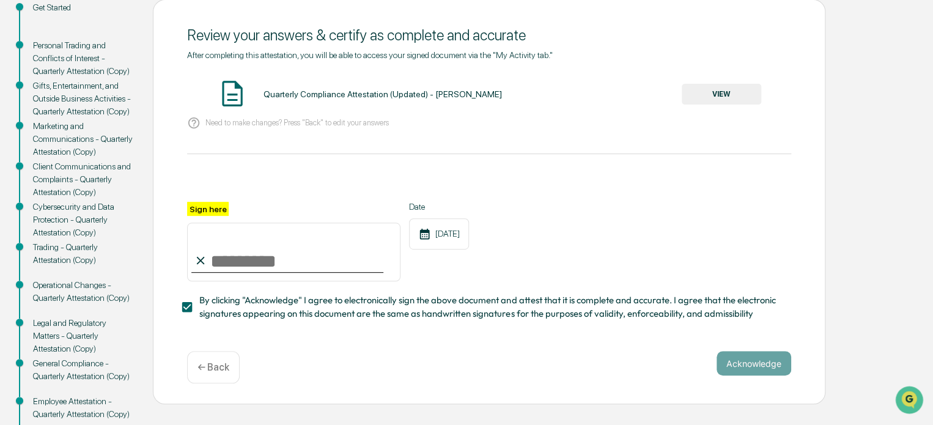
click at [345, 257] on input "Sign here" at bounding box center [293, 252] width 213 height 59
type input "**********"
click at [762, 366] on button "Acknowledge" at bounding box center [754, 363] width 75 height 24
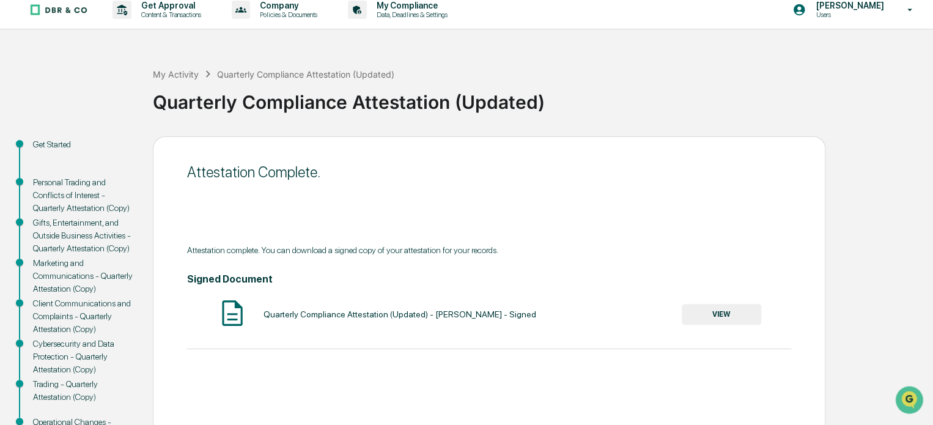
scroll to position [11, 0]
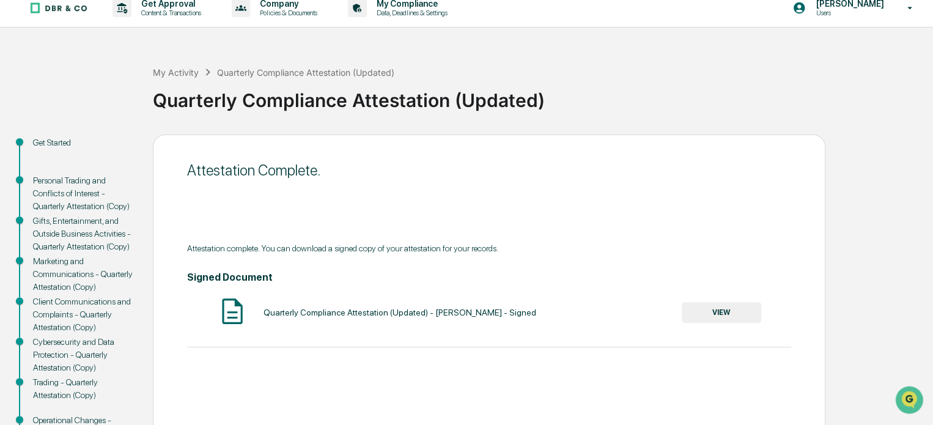
click at [56, 7] on img at bounding box center [58, 8] width 59 height 12
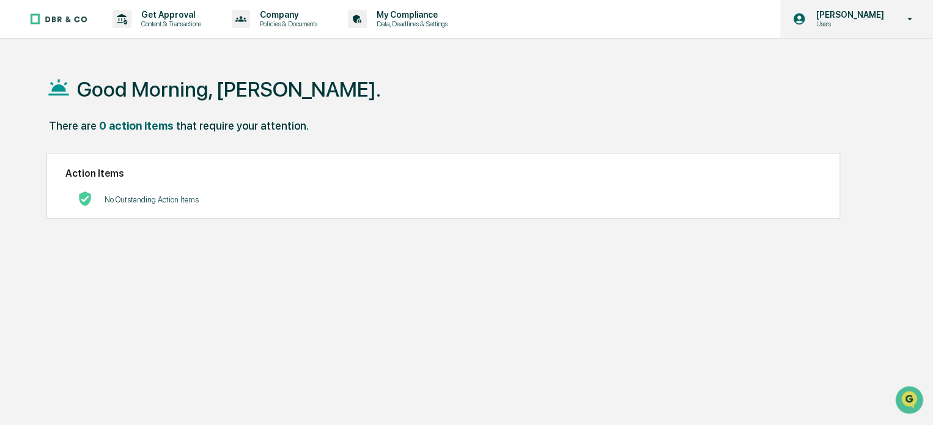
click at [861, 21] on p "Users" at bounding box center [848, 24] width 84 height 9
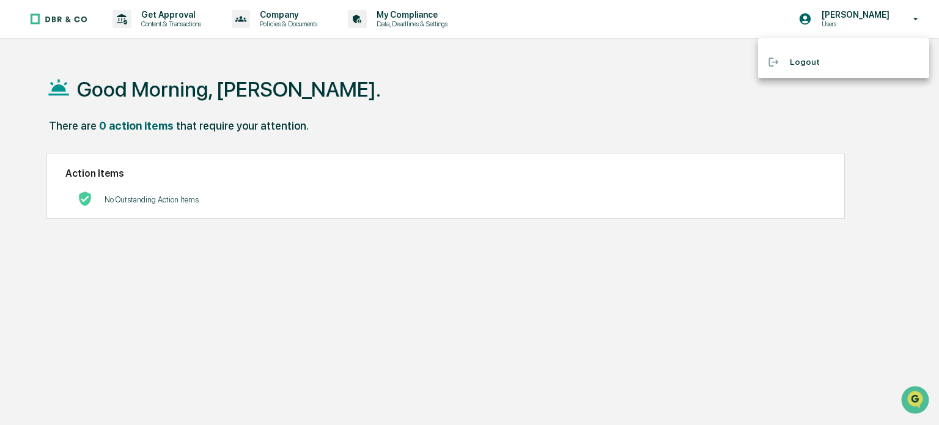
click at [822, 73] on ul "Logout" at bounding box center [843, 58] width 171 height 40
click at [821, 70] on li "Logout" at bounding box center [843, 62] width 171 height 23
